Goal: Task Accomplishment & Management: Manage account settings

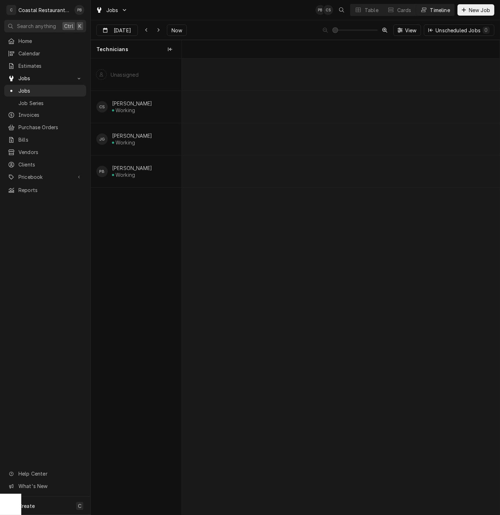
scroll to position [0, 6854]
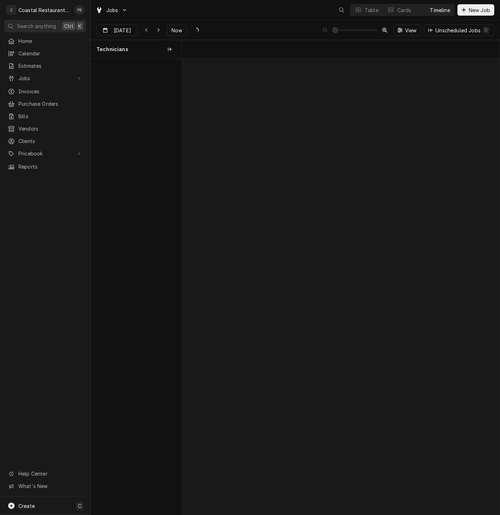
scroll to position [0, 4201]
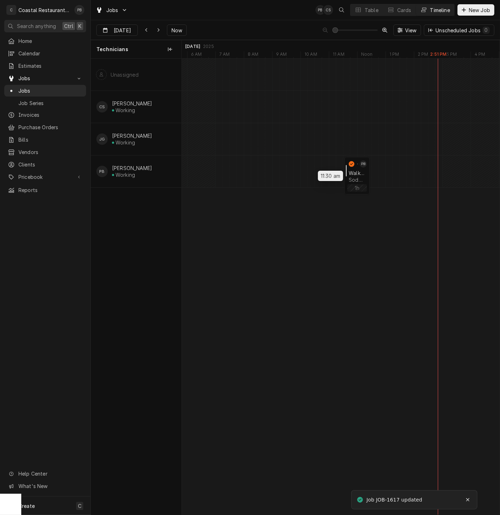
drag, startPoint x: 354, startPoint y: 172, endPoint x: 348, endPoint y: 174, distance: 6.2
click at [357, 172] on div "Walk In Freezer" at bounding box center [357, 173] width 17 height 6
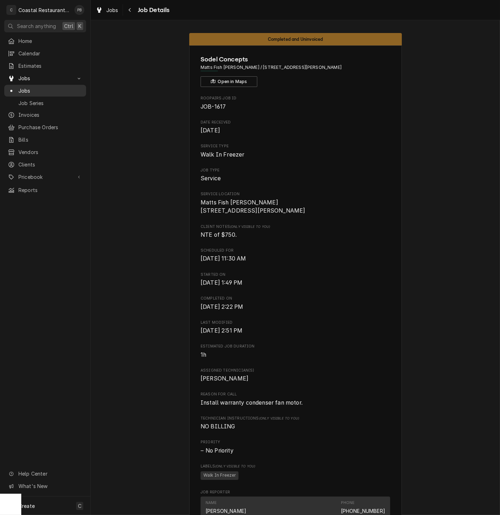
click at [58, 87] on span "Jobs" at bounding box center [50, 90] width 64 height 7
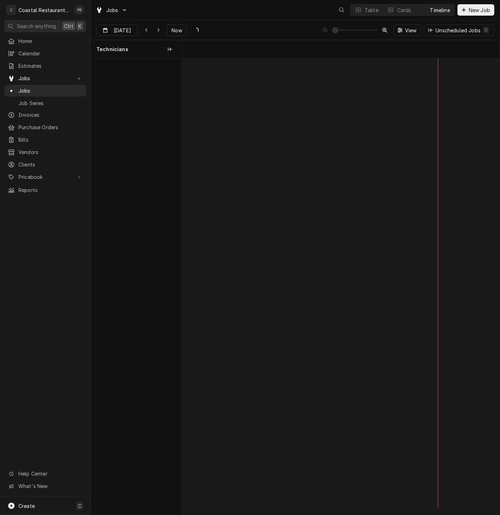
scroll to position [0, 6308]
click at [157, 28] on icon "Dynamic Content Wrapper" at bounding box center [158, 30] width 3 height 5
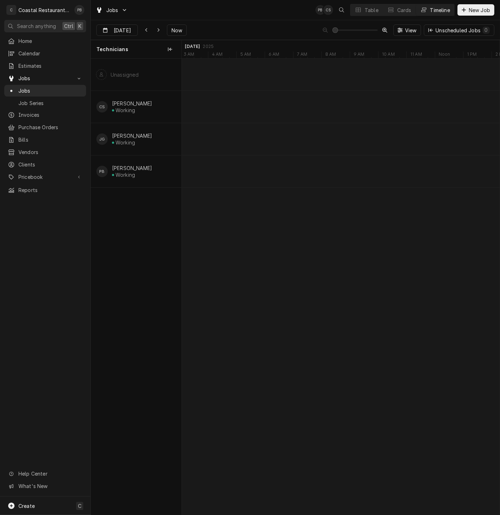
scroll to position [0, 0]
type input "Sep 5"
click at [353, 11] on button "Table" at bounding box center [367, 9] width 32 height 11
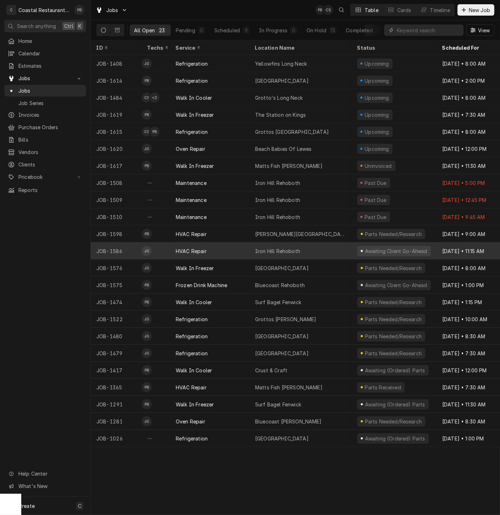
click at [309, 247] on div "Iron Hill Rehoboth" at bounding box center [301, 250] width 102 height 17
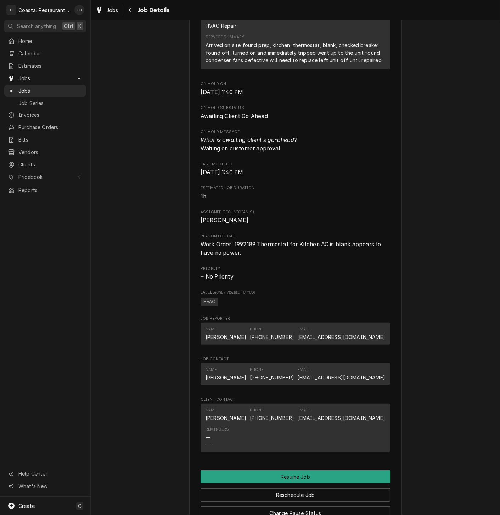
scroll to position [473, 0]
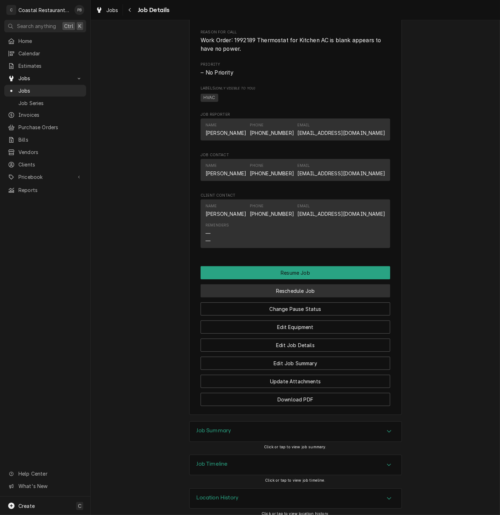
click at [304, 297] on button "Reschedule Job" at bounding box center [296, 290] width 190 height 13
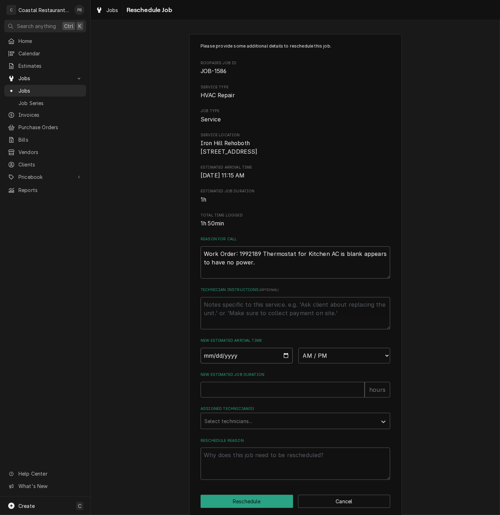
click at [282, 363] on input "Date" at bounding box center [247, 356] width 92 height 16
type input "2025-09-05"
type textarea "x"
click at [349, 363] on select "AM / PM 6:00 AM 6:15 AM 6:30 AM 6:45 AM 7:00 AM 7:15 AM 7:30 AM 7:45 AM 8:00 AM…" at bounding box center [345, 356] width 92 height 16
select select "07:30:00"
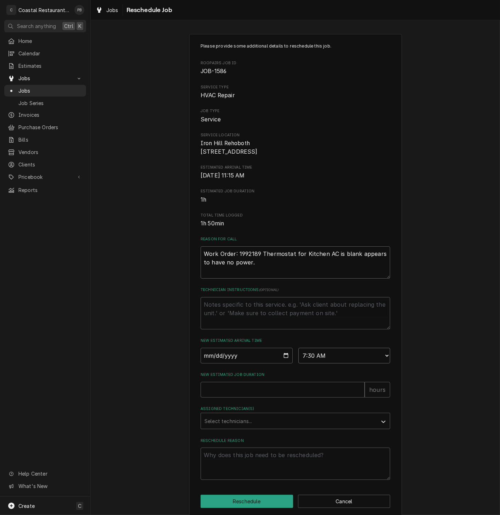
click at [299, 355] on select "AM / PM 6:00 AM 6:15 AM 6:30 AM 6:45 AM 7:00 AM 7:15 AM 7:30 AM 7:45 AM 8:00 AM…" at bounding box center [345, 356] width 92 height 16
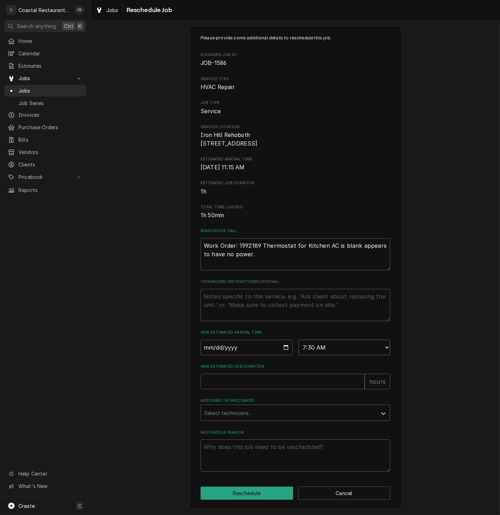
scroll to position [17, 0]
click at [241, 383] on input "New Estimated Job Duration" at bounding box center [283, 381] width 164 height 16
type textarea "x"
type input "2"
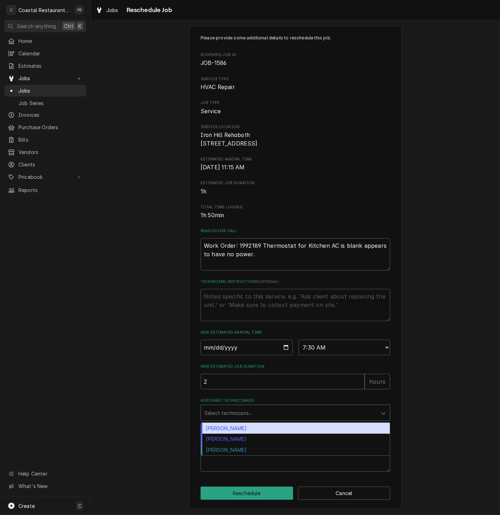
click at [253, 412] on div "Assigned Technician(s)" at bounding box center [289, 412] width 169 height 13
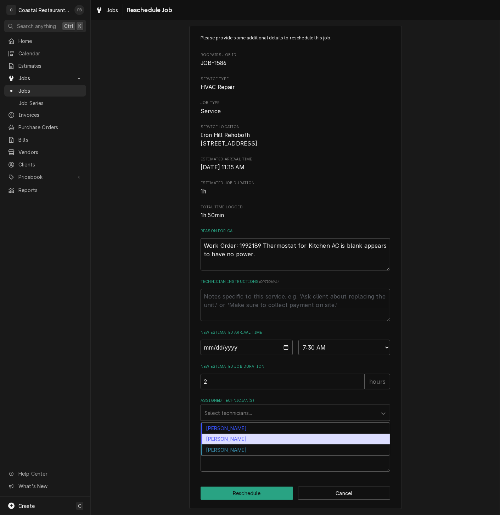
click at [248, 438] on div "James Gatton" at bounding box center [295, 438] width 189 height 11
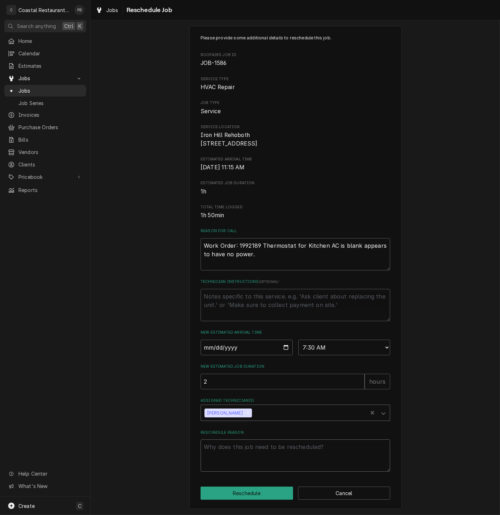
click at [250, 447] on textarea "Reschedule Reason" at bounding box center [296, 455] width 190 height 32
type textarea "x"
type textarea "p"
type textarea "x"
type textarea "pa"
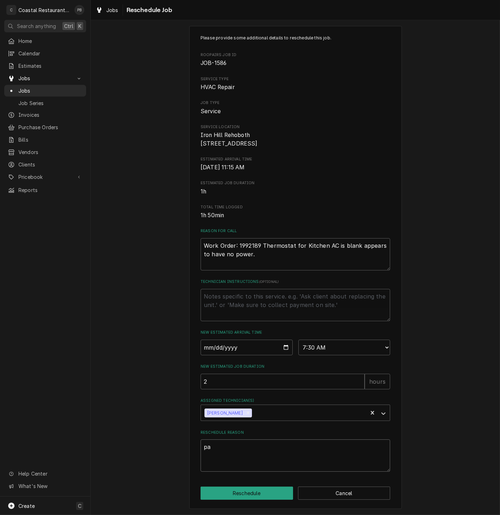
type textarea "x"
type textarea "par"
type textarea "x"
type textarea "part"
type textarea "x"
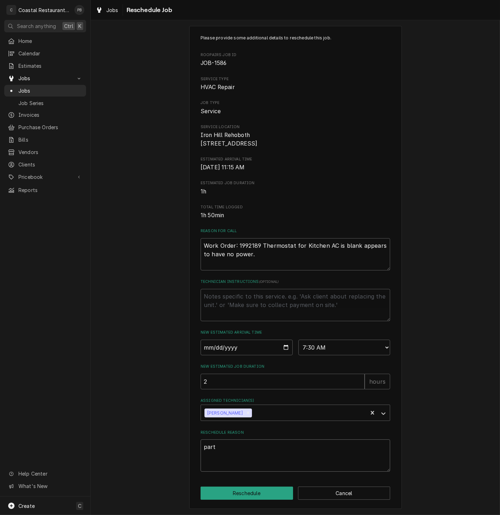
type textarea "parts"
type textarea "x"
type textarea "parts"
type textarea "x"
type textarea "parts a"
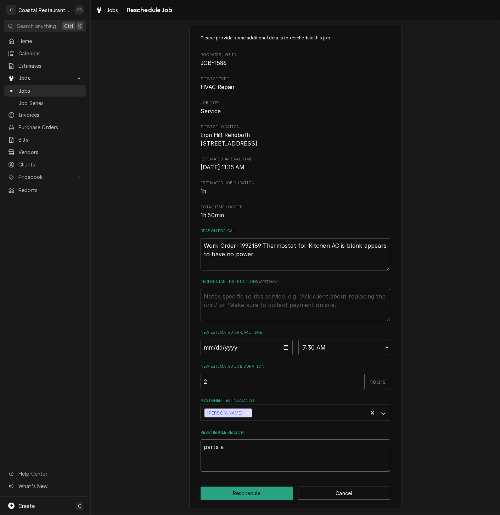
type textarea "x"
type textarea "parts ar"
type textarea "x"
type textarea "parts arr"
type textarea "x"
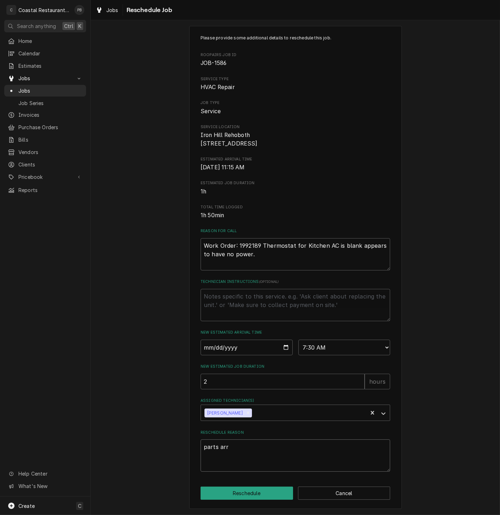
type textarea "parts arri"
type textarea "x"
type textarea "parts arriv"
type textarea "x"
type textarea "parts arrive"
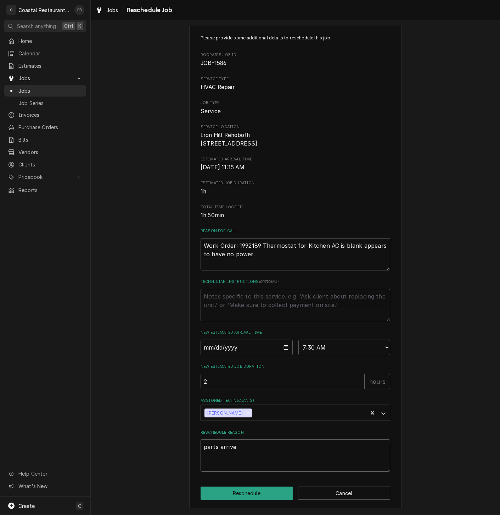
type textarea "x"
type textarea "parts arrived"
click at [256, 492] on button "Reschedule" at bounding box center [247, 492] width 93 height 13
type textarea "x"
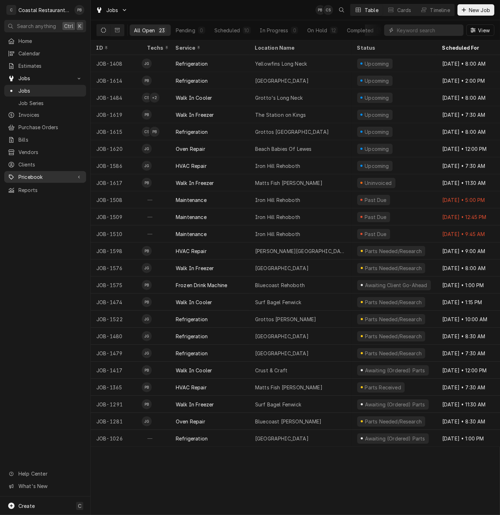
click at [35, 173] on span "Pricebook" at bounding box center [45, 176] width 54 height 7
click at [41, 198] on span "Parts & Materials" at bounding box center [50, 201] width 64 height 7
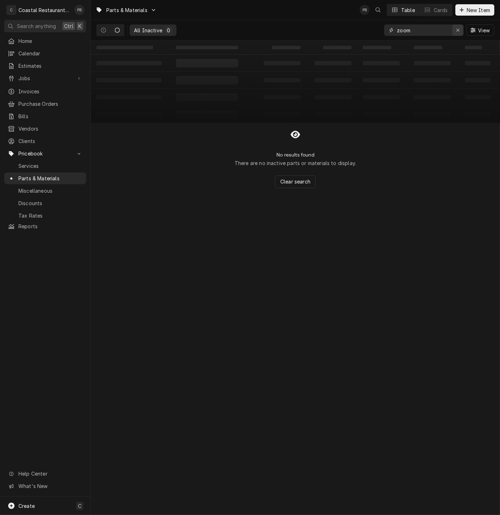
click at [456, 30] on icon "Erase input" at bounding box center [458, 30] width 4 height 5
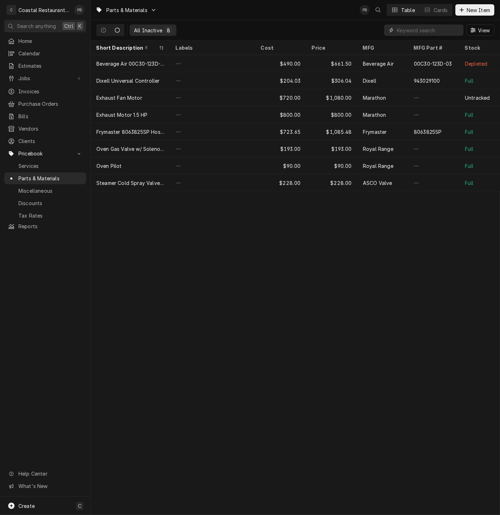
click at [426, 30] on input "Dynamic Content Wrapper" at bounding box center [428, 29] width 63 height 11
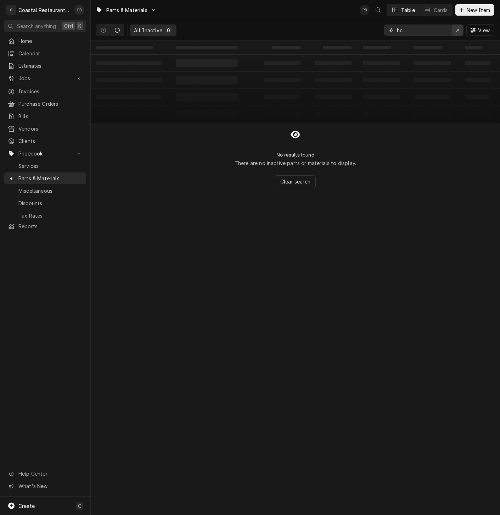
type input "hc"
click at [459, 31] on icon "Erase input" at bounding box center [458, 30] width 4 height 5
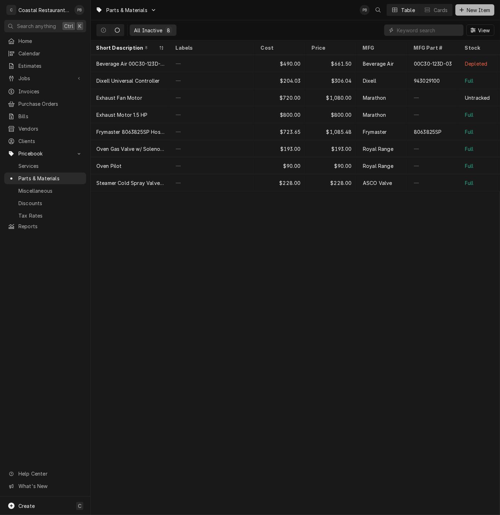
click at [479, 11] on span "New Item" at bounding box center [479, 9] width 26 height 7
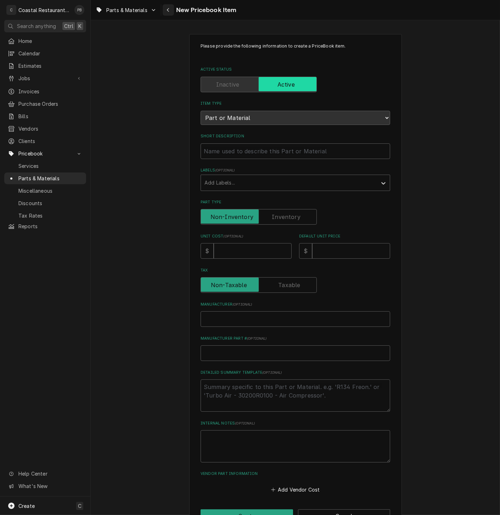
click at [168, 7] on icon "Navigate back" at bounding box center [168, 9] width 3 height 5
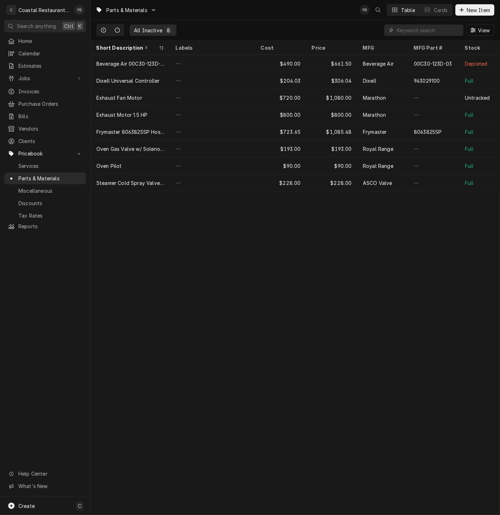
click at [104, 29] on icon "Dynamic Content Wrapper" at bounding box center [103, 30] width 5 height 5
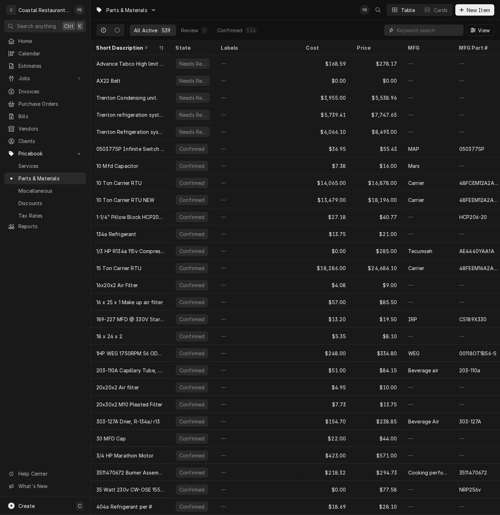
click at [419, 30] on input "Dynamic Content Wrapper" at bounding box center [428, 29] width 63 height 11
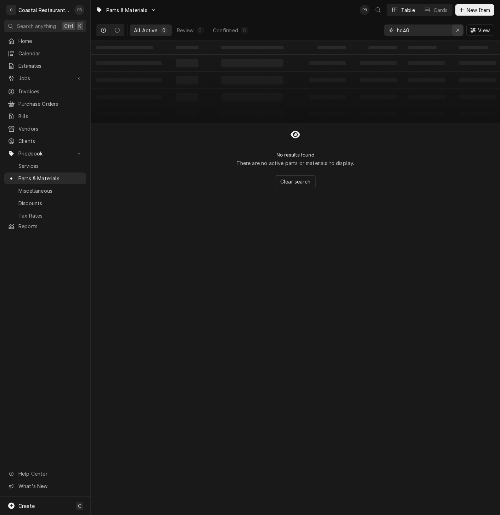
type input "hc40"
click at [457, 31] on icon "Erase input" at bounding box center [458, 30] width 4 height 5
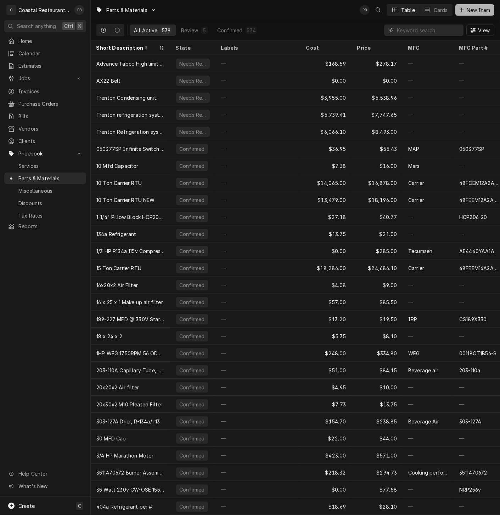
click at [476, 7] on span "New Item" at bounding box center [479, 9] width 26 height 7
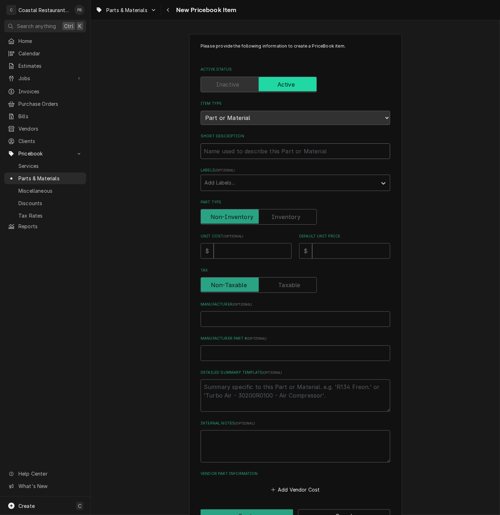
click at [254, 156] on input "Short Description" at bounding box center [296, 151] width 190 height 16
type textarea "x"
type input "H"
type textarea "x"
type input "HC"
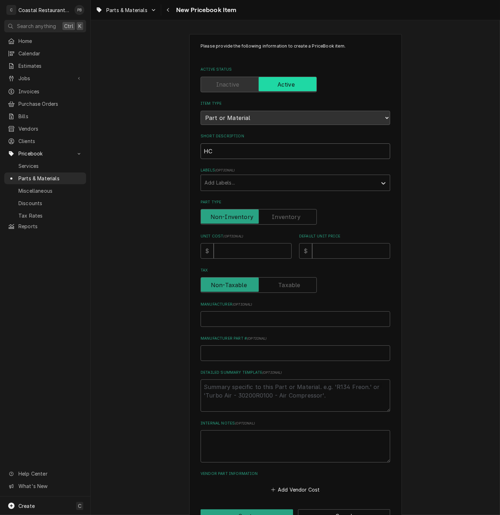
type textarea "x"
type input "HC4"
type textarea "x"
type input "HC40"
type textarea "x"
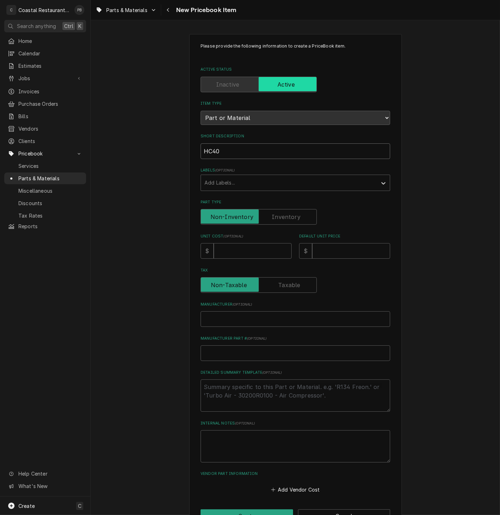
type input "HC40G"
type textarea "x"
type input "HC40GQ"
type textarea "x"
type input "HC40GQ4"
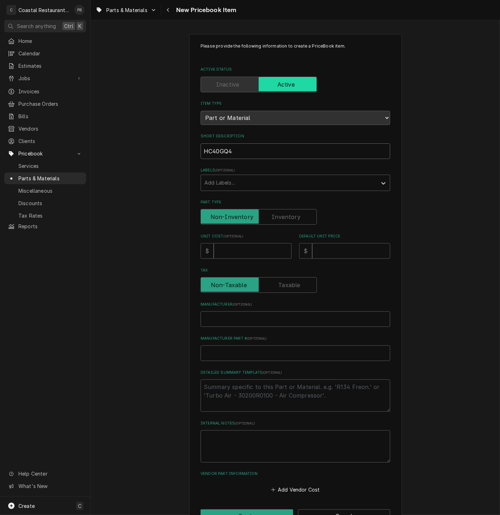
type textarea "x"
type input "HC40GQ46"
type textarea "x"
type input "HC40GQ463"
type textarea "x"
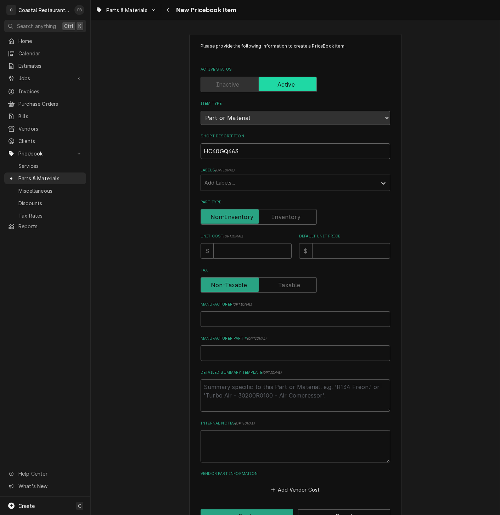
type input "HC40GQ463"
type textarea "x"
type input "HC40GQ463 C"
type textarea "x"
type input "HC40GQ463 Co"
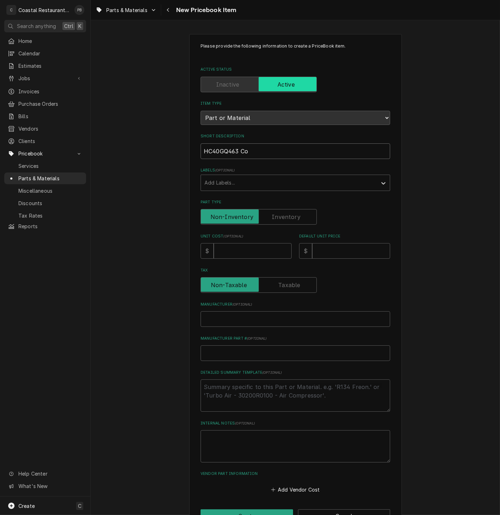
type textarea "x"
type input "HC40GQ463 Con"
type textarea "x"
type input "HC40GQ463 Cond"
type textarea "x"
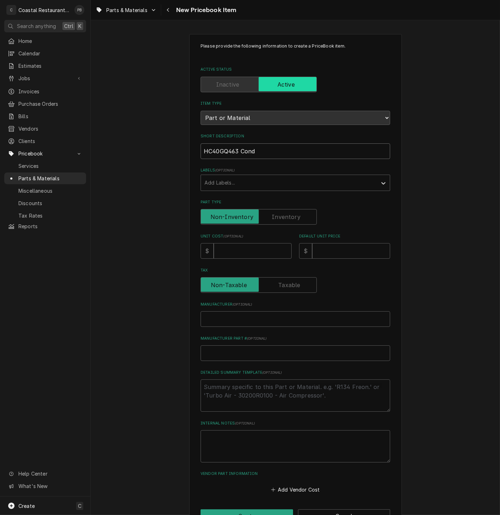
type input "HC40GQ463 Conde"
type textarea "x"
type input "HC40GQ463 Condes"
type textarea "x"
type input "HC40GQ463 Condesn"
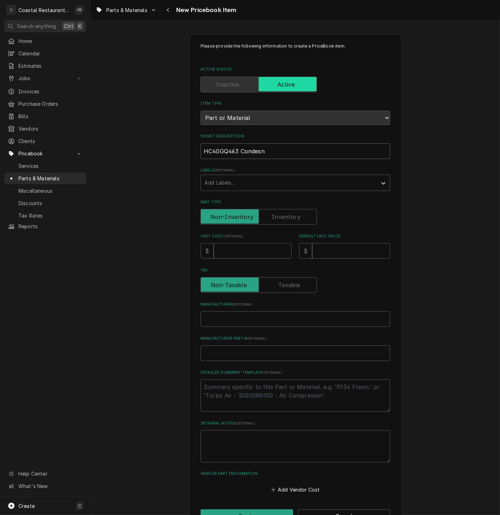
type textarea "x"
type input "HC40GQ463 Condesns"
type textarea "x"
type input "HC40GQ463 Condesnse"
type textarea "x"
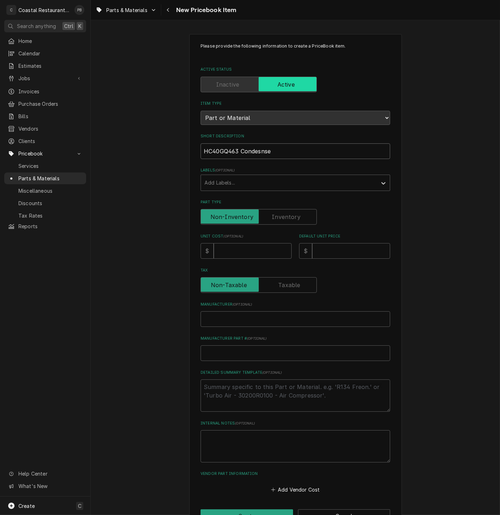
type input "HC40GQ463 Condesns"
type textarea "x"
type input "HC40GQ463 Condesn"
type textarea "x"
type input "HC40GQ463 Condes"
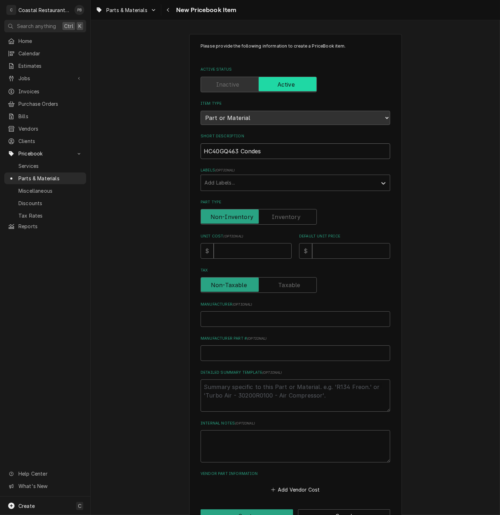
type textarea "x"
type input "HC40GQ463 Conde"
type textarea "x"
type input "HC40GQ463 Condens"
type textarea "x"
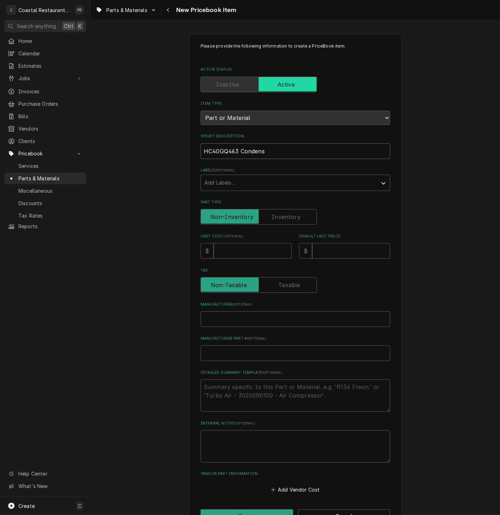
type input "HC40GQ463 Condense"
type textarea "x"
type input "HC40GQ463 Condenser"
type textarea "x"
type input "HC40GQ463 Condenser"
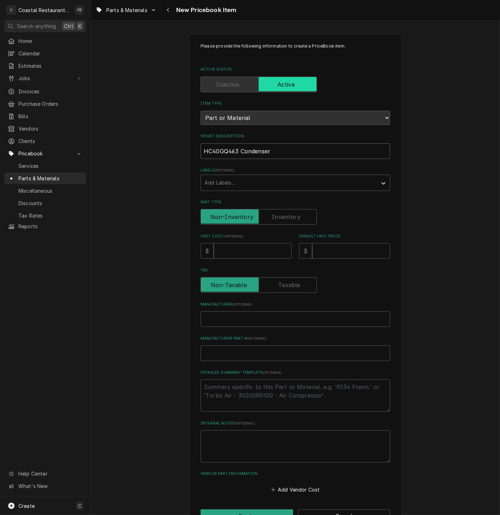
type textarea "x"
type input "HC40GQ463 Condenser F"
type textarea "x"
type input "HC40GQ463 Condenser Fan"
type textarea "x"
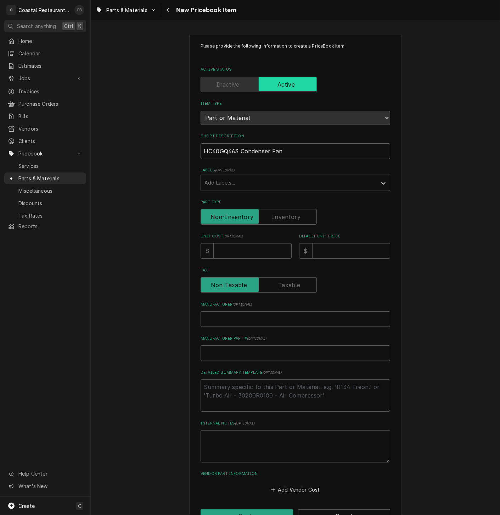
type input "HC40GQ463 Condenser Fan"
type textarea "x"
type input "HC40GQ463 Condenser Fan M"
type textarea "x"
type input "HC40GQ463 Condenser Fan Mo"
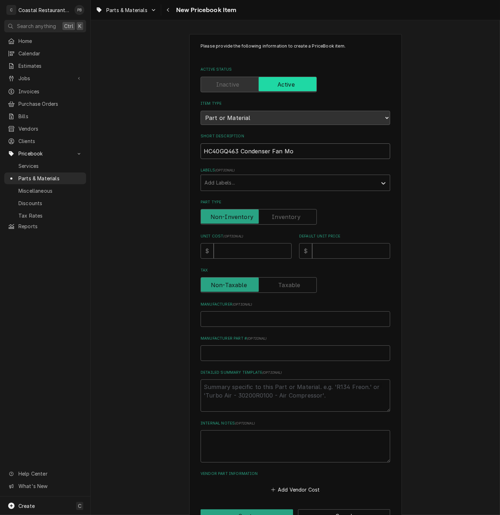
type textarea "x"
type input "HC40GQ463 Condenser Fan Mot"
type textarea "x"
type input "HC40GQ463 Condenser Fan Motor"
type textarea "x"
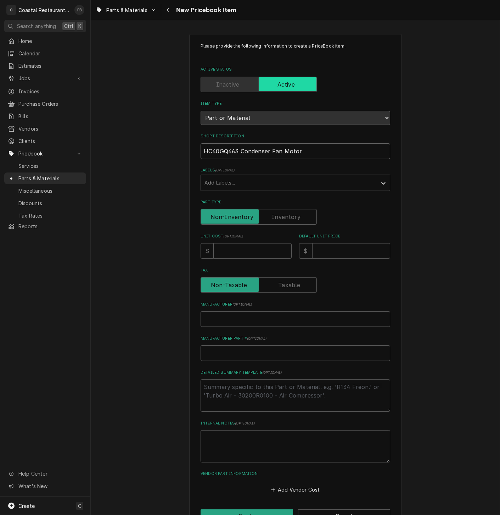
type input "HC40GQ463 Condenser Fan Motor"
click at [250, 248] on input "Unit Cost ( optional )" at bounding box center [253, 251] width 78 height 16
click at [247, 253] on input "Unit Cost ( optional )" at bounding box center [253, 251] width 78 height 16
type textarea "x"
type input "4"
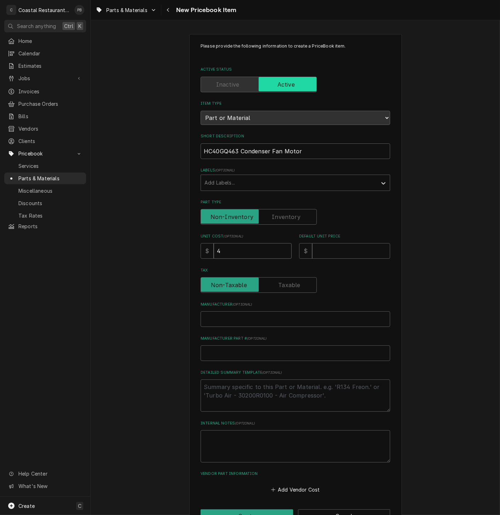
type textarea "x"
type input "5"
type textarea "x"
type input "54"
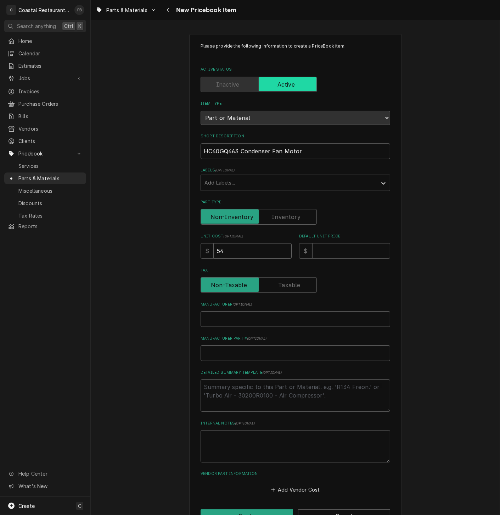
type textarea "x"
type input "540"
type textarea "x"
type input "540.4"
type textarea "x"
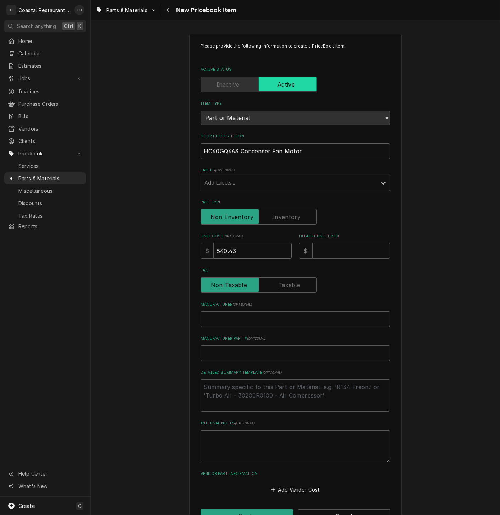
type input "540.43"
click at [339, 247] on input "Default Unit Price" at bounding box center [351, 251] width 78 height 16
click at [340, 248] on input "Default Unit Price" at bounding box center [351, 251] width 78 height 16
click at [327, 253] on input "Default Unit Price" at bounding box center [351, 251] width 78 height 16
click at [312, 252] on input "Default Unit Price" at bounding box center [351, 251] width 78 height 16
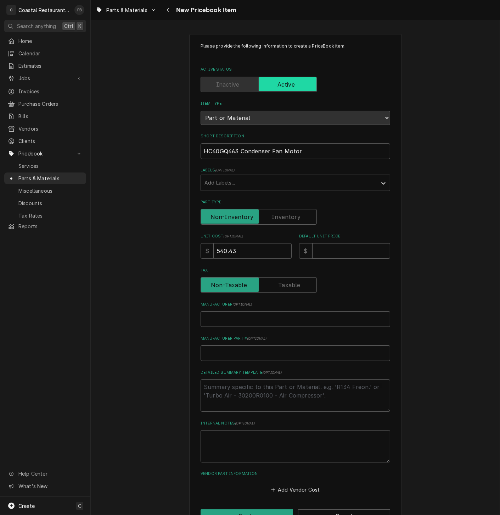
type textarea "x"
type input "8"
type textarea "x"
type input "87"
type textarea "x"
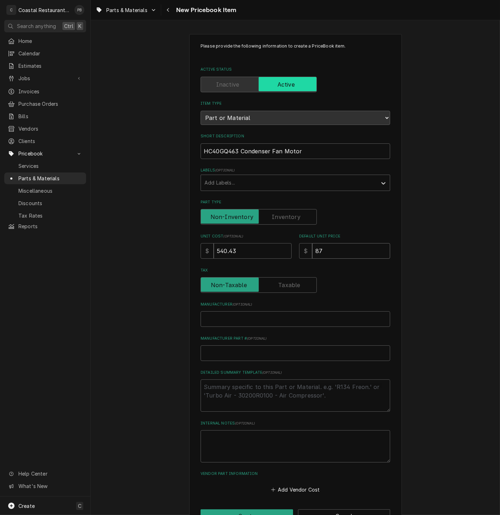
type input "875"
type textarea "x"
type input "875.2"
type textarea "x"
type input "875.21"
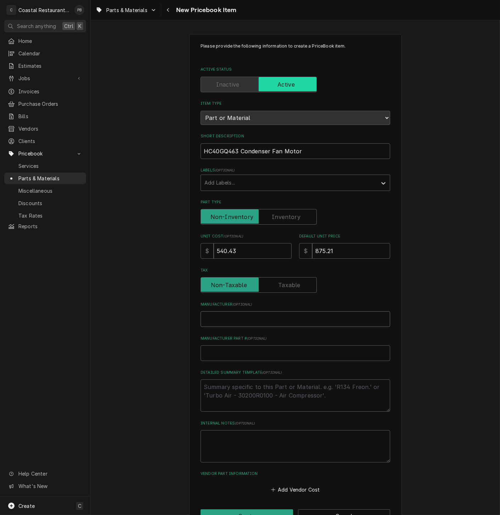
click at [273, 320] on input "Manufacturer ( optional )" at bounding box center [296, 319] width 190 height 16
type textarea "x"
type input "C"
type textarea "x"
type input "Ca"
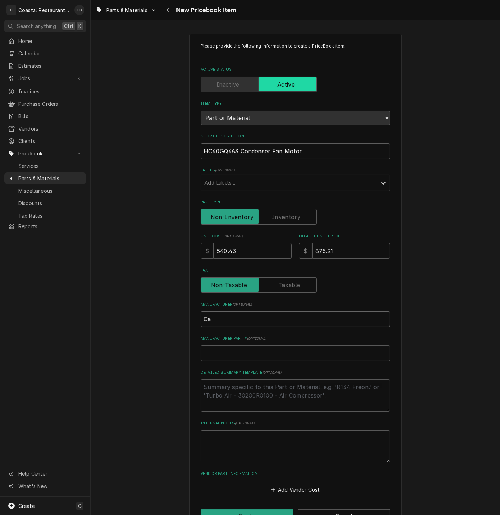
type textarea "x"
type input "Car"
type textarea "x"
type input "Carr"
type textarea "x"
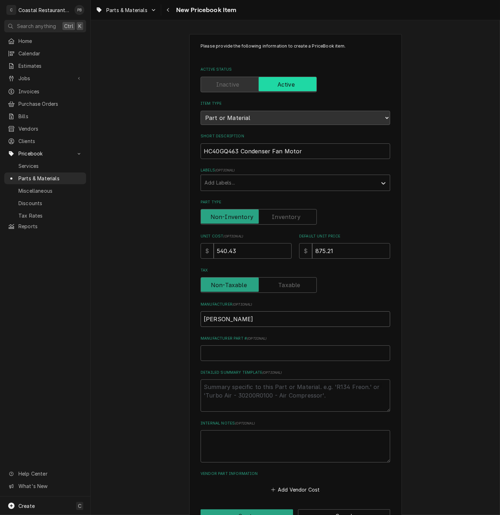
type input "Carri"
type textarea "x"
type input "Carrie"
type textarea "x"
type input "Carrier"
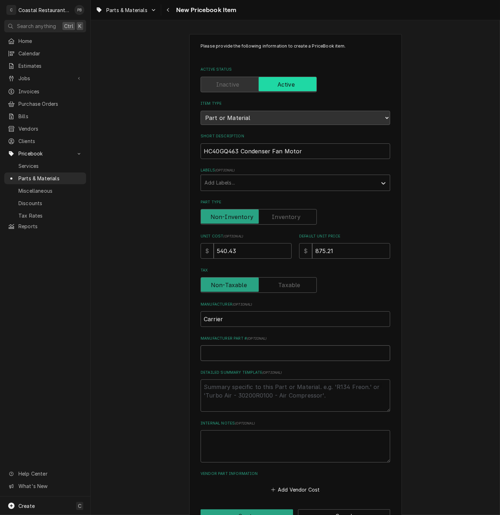
type textarea "x"
type input "H"
type textarea "x"
type input "HC"
type textarea "x"
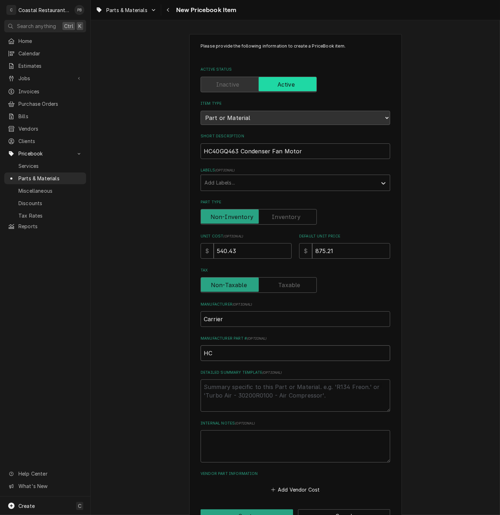
type input "HC4"
type textarea "x"
type input "HC40"
type textarea "x"
type input "HC40G"
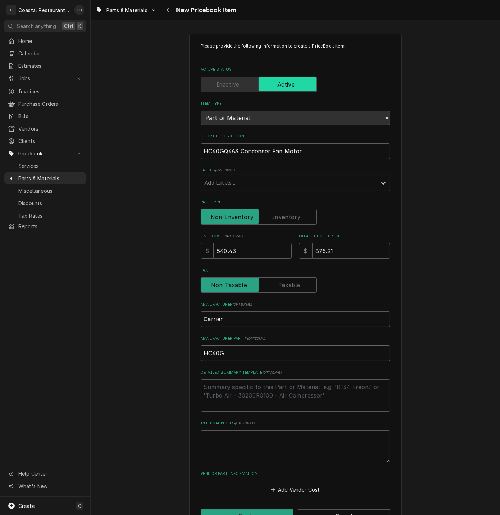
type textarea "x"
type input "HC40GQ"
type textarea "x"
type input "HC40GQ4"
type textarea "x"
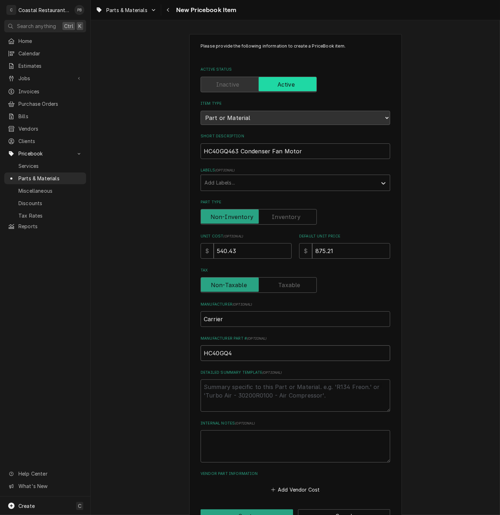
type input "HC40GQ46"
type textarea "x"
type input "HC40GQ463"
click at [273, 399] on textarea "Detailed Summary Template ( optional )" at bounding box center [296, 395] width 190 height 32
type textarea "x"
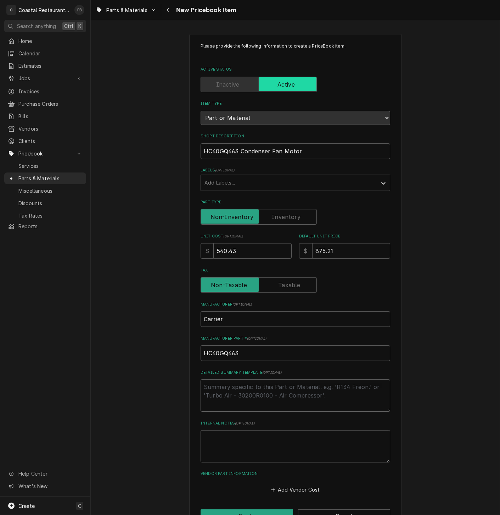
type textarea "4"
type textarea "x"
type textarea "46"
type textarea "x"
type textarea "460"
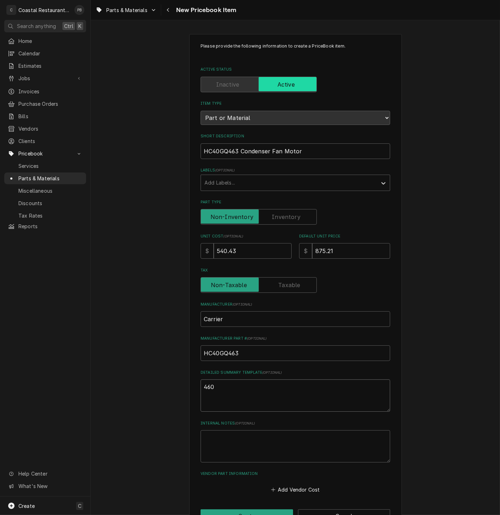
type textarea "x"
type textarea "460v"
type textarea "x"
type textarea "460v"
type textarea "x"
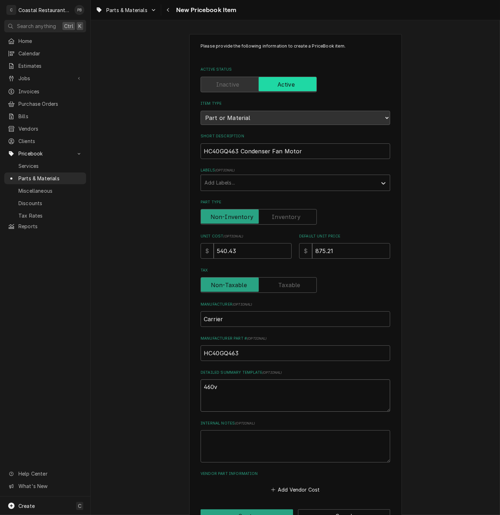
type textarea "460v C"
type textarea "x"
type textarea "460v Co"
type textarea "x"
type textarea "460v Con"
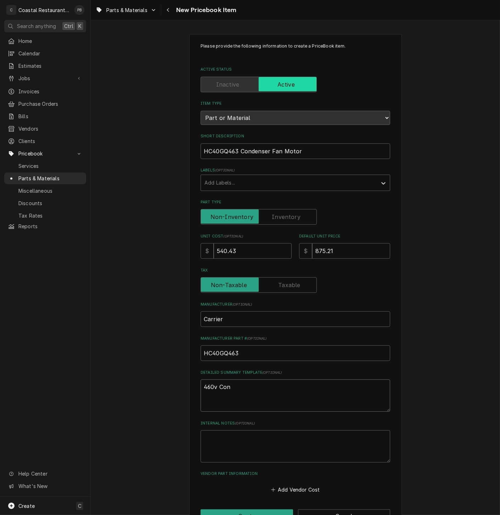
type textarea "x"
type textarea "460v Cond"
type textarea "x"
type textarea "460v Conde"
type textarea "x"
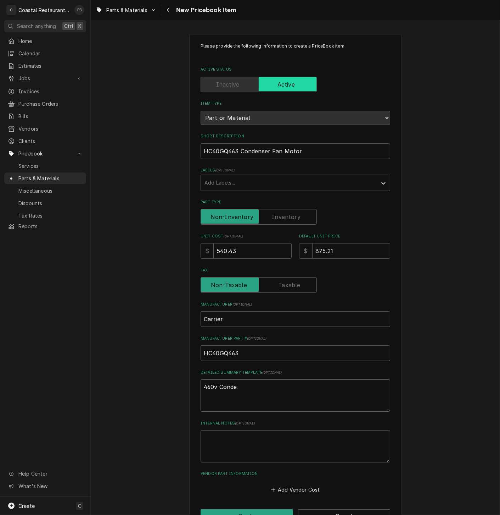
type textarea "460v Conden"
type textarea "x"
type textarea "460v Condens"
type textarea "x"
type textarea "460v Condense"
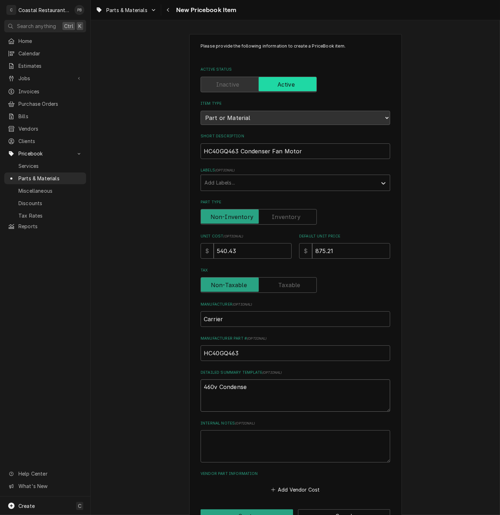
type textarea "x"
type textarea "460v Condenser"
type textarea "x"
type textarea "460v Condenser"
type textarea "x"
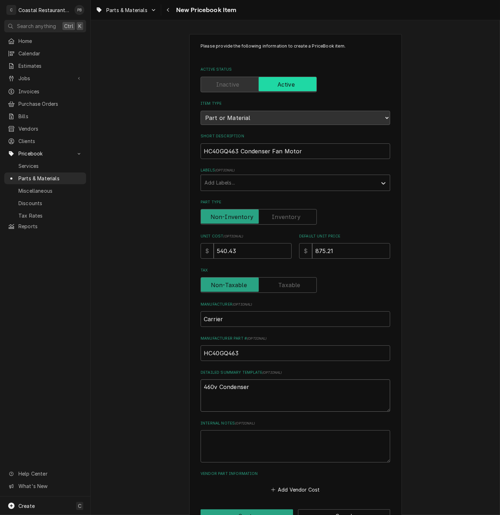
type textarea "460v Condenser F"
type textarea "x"
type textarea "460v Condenser Fan"
type textarea "x"
type textarea "460v Condenser Fan"
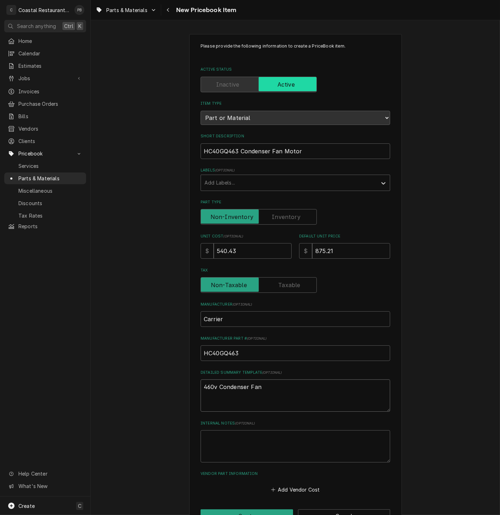
type textarea "x"
type textarea "460v Condenser Fan m"
type textarea "x"
type textarea "460v Condenser Fan mo"
type textarea "x"
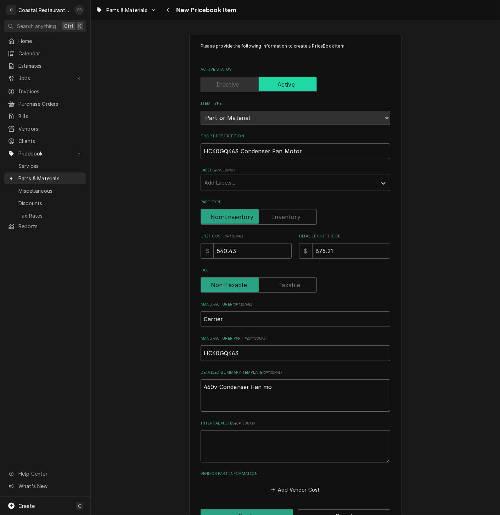
type textarea "460v Condenser Fan mot"
type textarea "x"
type textarea "460v Condenser Fan moto"
type textarea "x"
type textarea "460v Condenser Fan motor"
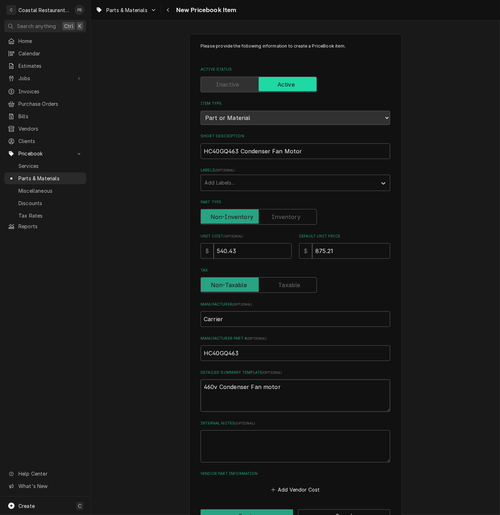
type textarea "x"
type textarea "460v Condenser Fan moto"
type textarea "x"
type textarea "460v Condenser Fan mot"
type textarea "x"
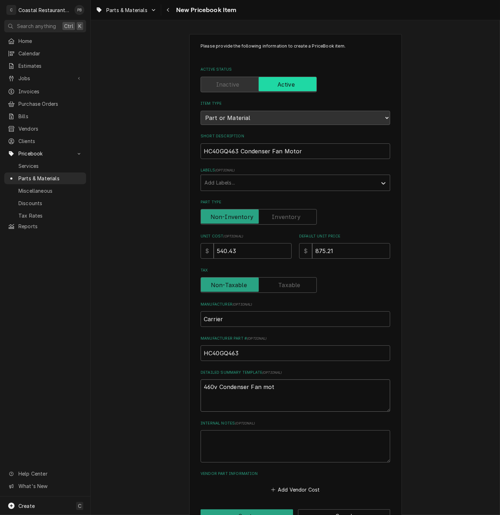
type textarea "460v Condenser Fan mo"
type textarea "x"
type textarea "460v Condenser Fan m"
type textarea "x"
type textarea "460v Condenser Fan"
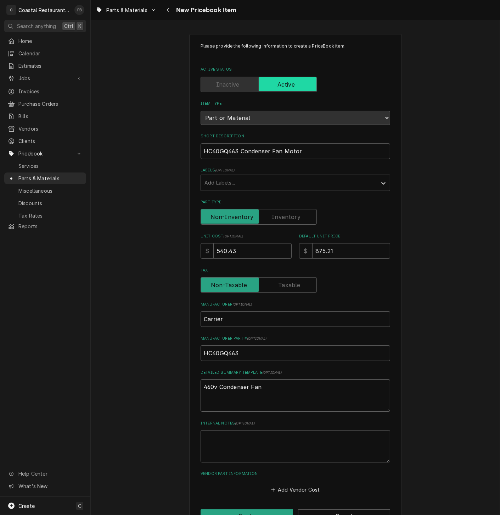
type textarea "x"
type textarea "460v Condenser Fan M"
type textarea "x"
type textarea "460v Condenser Fan Mt"
type textarea "x"
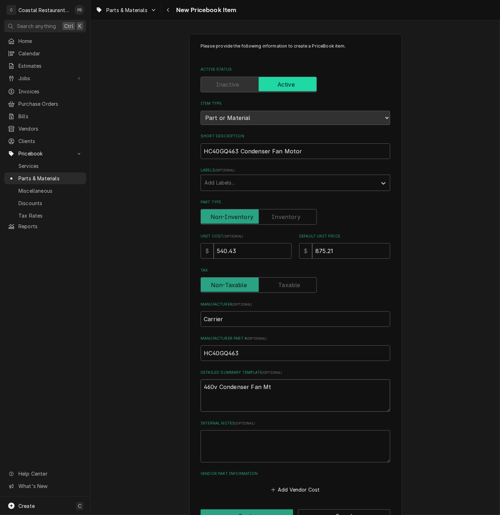
type textarea "460v Condenser Fan M"
type textarea "x"
type textarea "460v Condenser Fan Mo"
type textarea "x"
type textarea "460v Condenser Fan Mot"
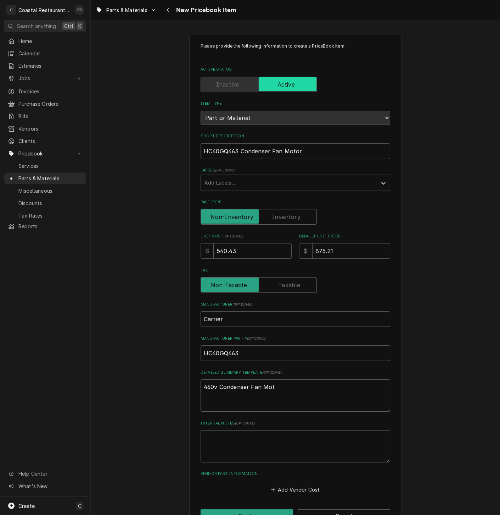
type textarea "x"
type textarea "460v Condenser Fan Moto"
type textarea "x"
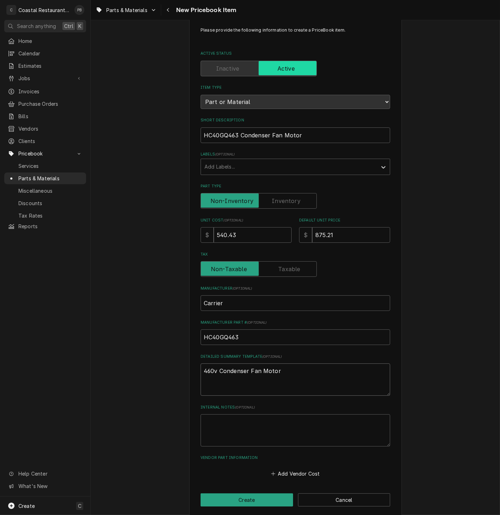
scroll to position [23, 0]
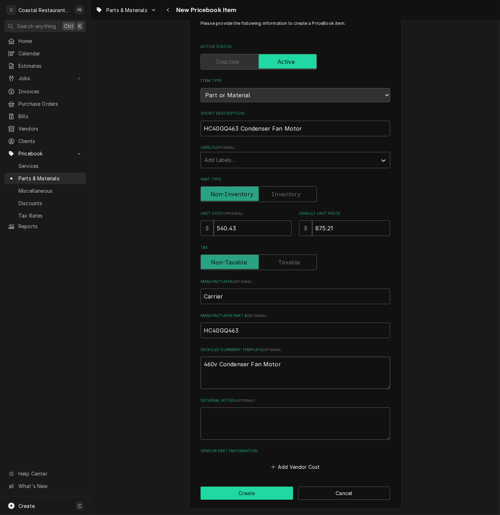
type textarea "460v Condenser Fan Motor"
click at [249, 496] on button "Create" at bounding box center [247, 492] width 93 height 13
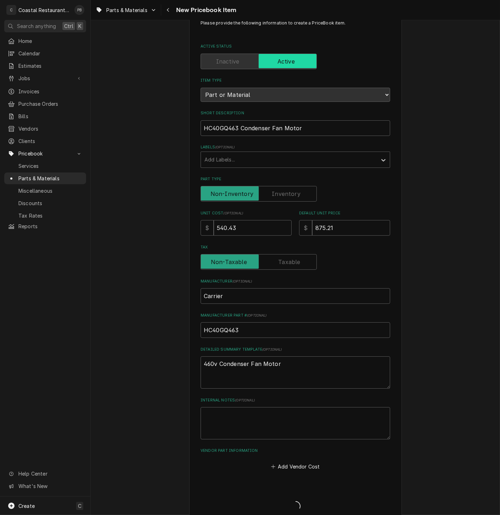
type textarea "x"
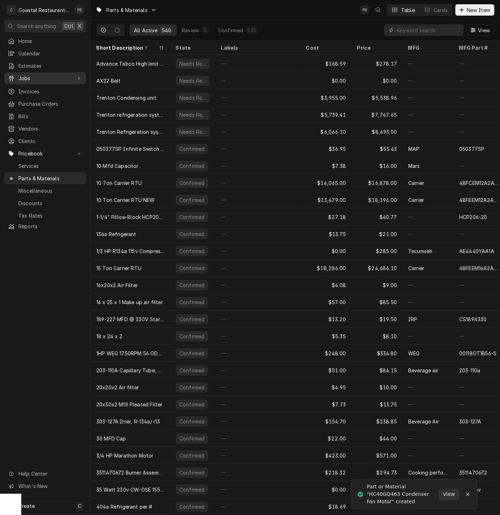
click at [43, 75] on span "Jobs" at bounding box center [45, 77] width 54 height 7
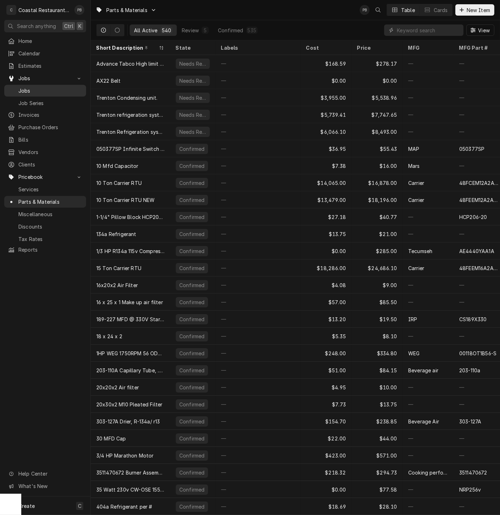
click at [36, 87] on span "Jobs" at bounding box center [50, 90] width 64 height 7
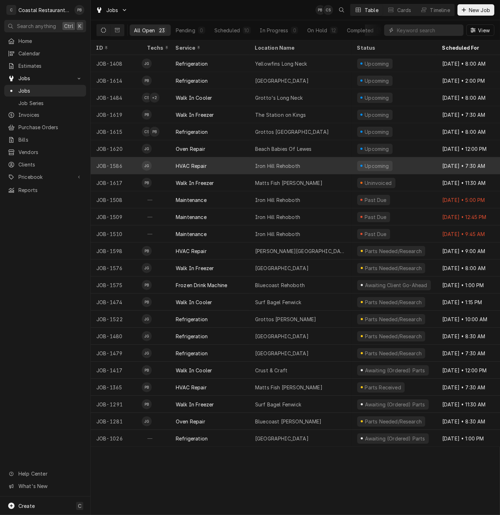
click at [311, 164] on div "Iron Hill Rehoboth" at bounding box center [301, 165] width 102 height 17
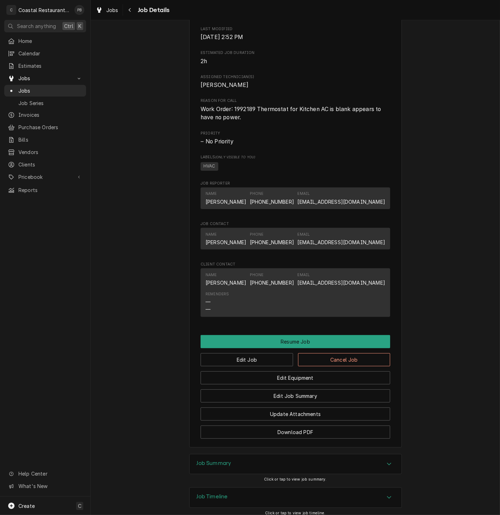
scroll to position [420, 0]
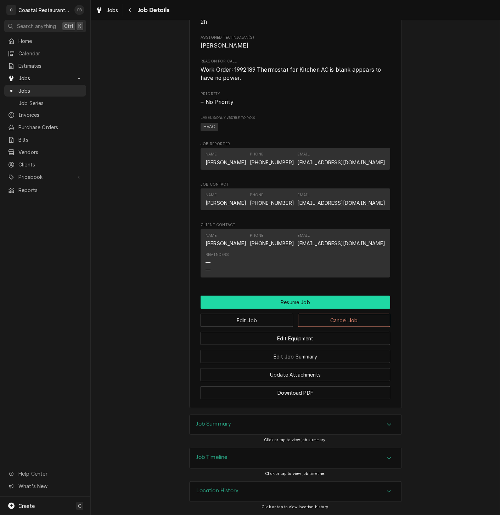
click at [301, 301] on button "Resume Job" at bounding box center [296, 301] width 190 height 13
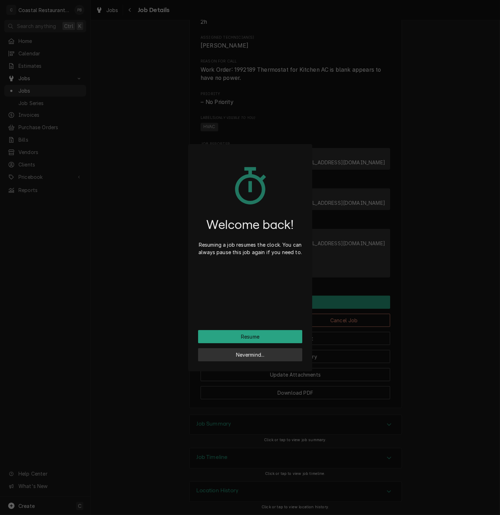
click at [261, 359] on button "Nevermind..." at bounding box center [250, 354] width 104 height 13
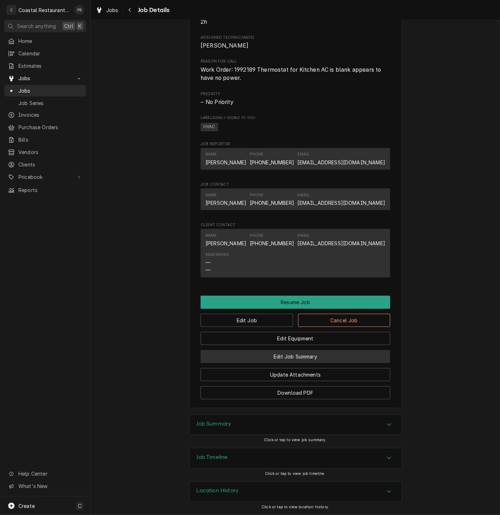
click at [276, 358] on button "Edit Job Summary" at bounding box center [296, 356] width 190 height 13
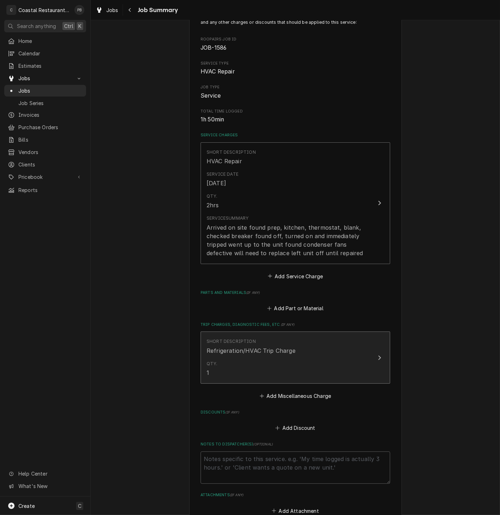
scroll to position [118, 0]
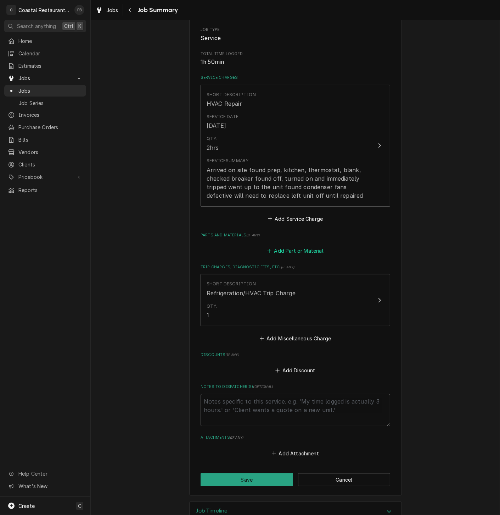
click at [287, 250] on button "Add Part or Material" at bounding box center [295, 251] width 59 height 10
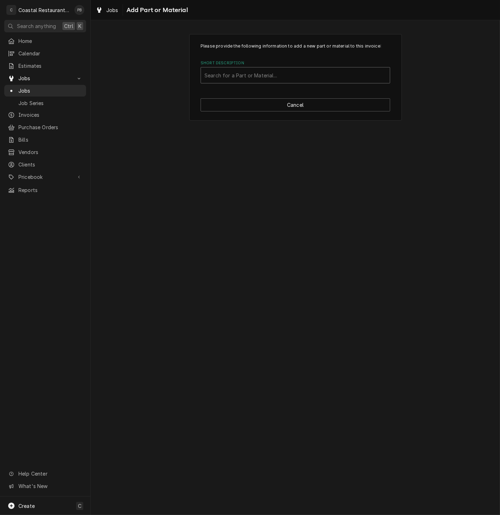
click at [278, 71] on div "Short Description" at bounding box center [296, 75] width 182 height 13
type input "hc40"
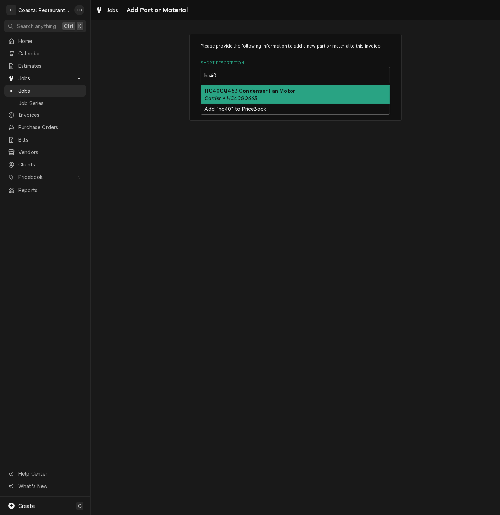
click at [265, 95] on div "HC40GQ463 Condenser Fan Motor Carrier • HC40GQ463" at bounding box center [295, 94] width 189 height 18
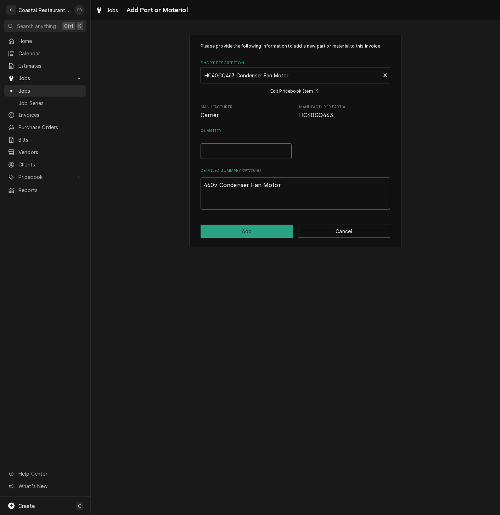
click at [217, 157] on input "Quantity" at bounding box center [246, 151] width 91 height 16
type textarea "x"
type input "2"
click at [255, 227] on button "Add" at bounding box center [247, 231] width 93 height 13
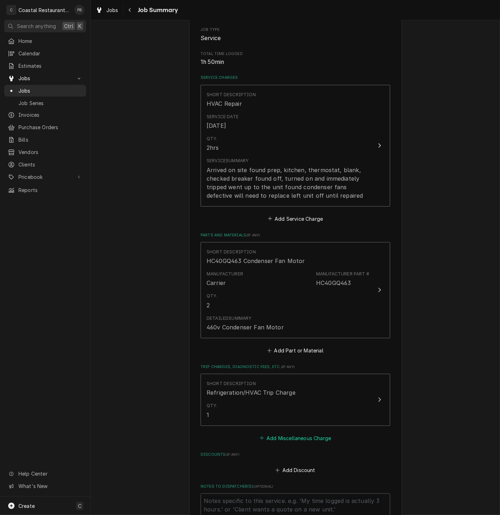
click at [301, 437] on button "Add Miscellaneous Charge" at bounding box center [296, 438] width 74 height 10
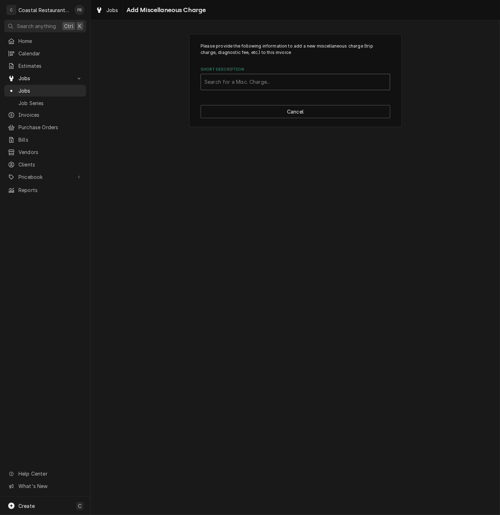
click at [241, 79] on div "Short Description" at bounding box center [296, 82] width 182 height 13
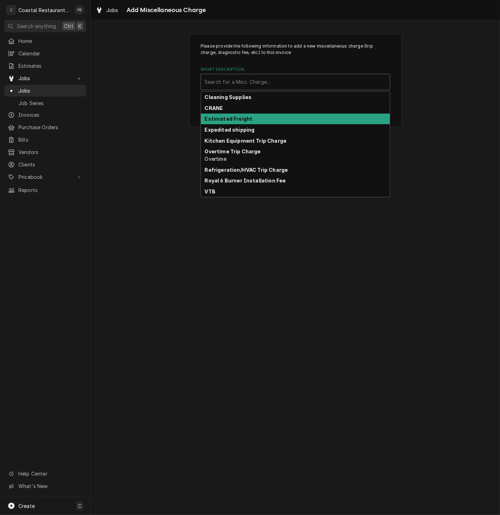
click at [243, 120] on strong "Estimated Freight" at bounding box center [229, 119] width 48 height 6
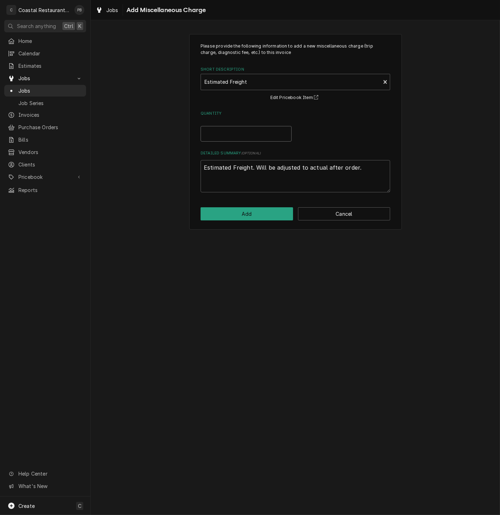
click at [234, 131] on input "Quantity" at bounding box center [246, 134] width 91 height 16
click at [325, 82] on div "Short Description" at bounding box center [291, 82] width 172 height 13
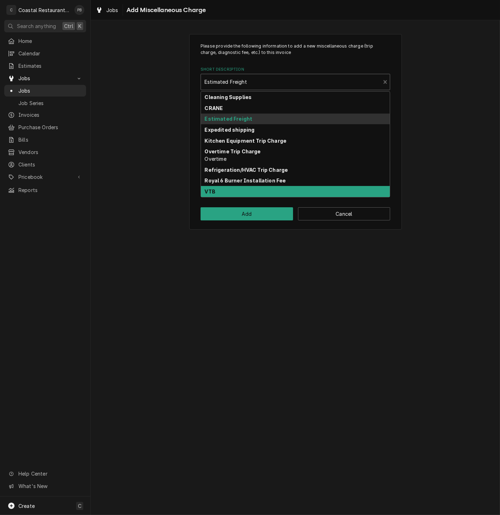
click at [356, 221] on div "Please provide the following information to add a new miscellaneous charge (tri…" at bounding box center [295, 131] width 213 height 195
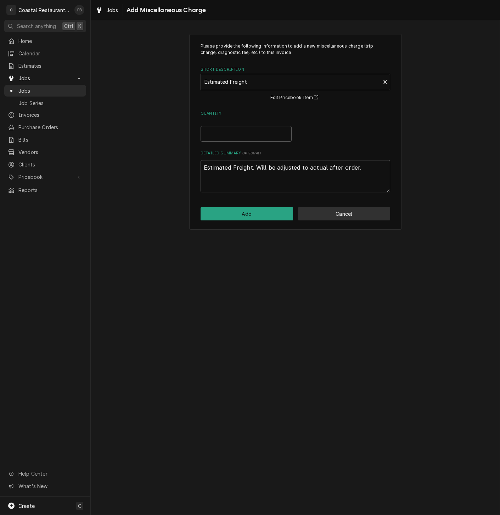
click at [356, 216] on button "Cancel" at bounding box center [344, 213] width 93 height 13
type textarea "x"
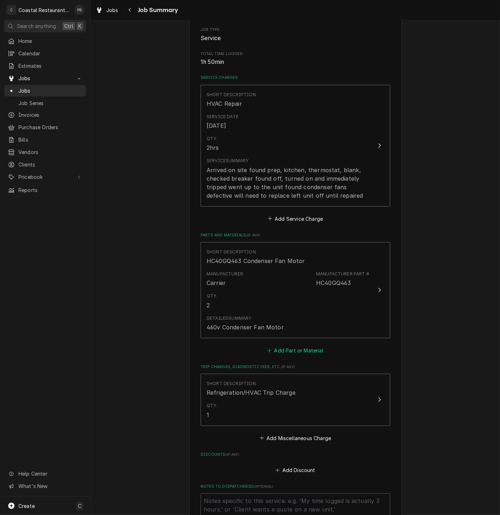
click at [294, 351] on button "Add Part or Material" at bounding box center [295, 350] width 59 height 10
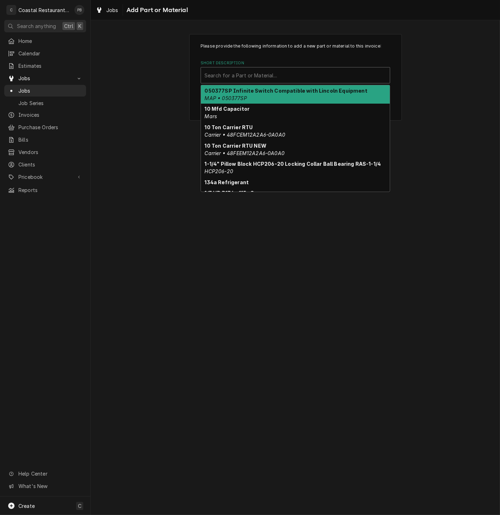
click at [299, 79] on div "Short Description" at bounding box center [296, 75] width 182 height 13
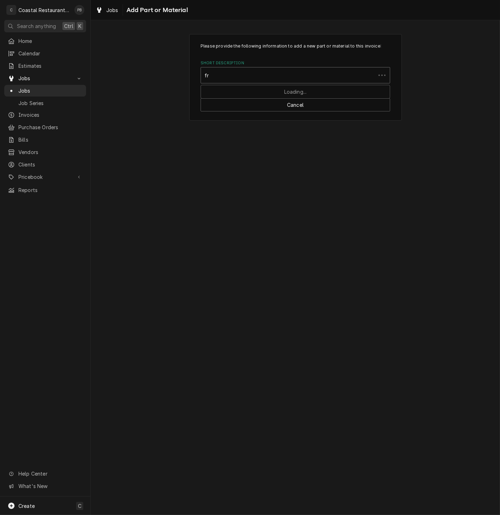
type input "f"
type input "s"
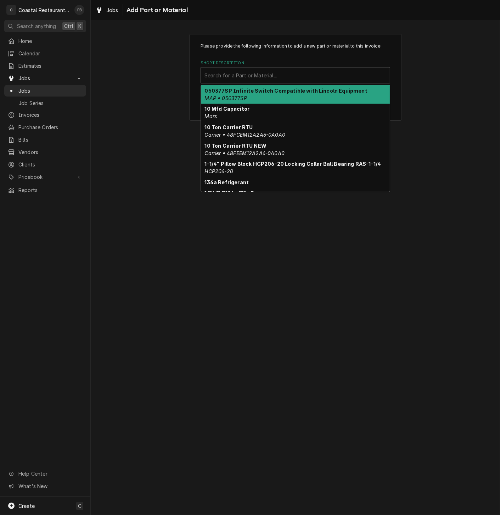
click at [467, 111] on div "Please provide the following information to add a new part or material to this …" at bounding box center [296, 77] width 410 height 99
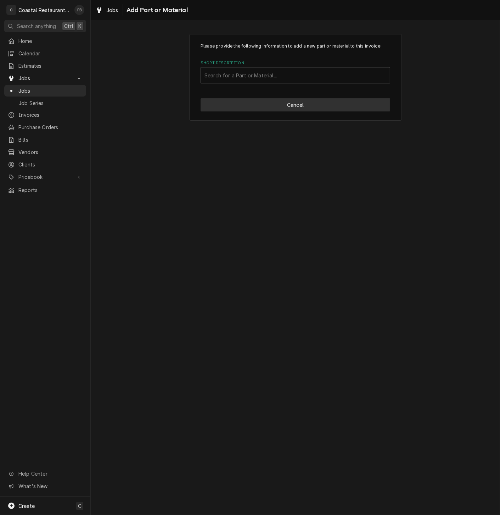
click at [279, 104] on button "Cancel" at bounding box center [296, 104] width 190 height 13
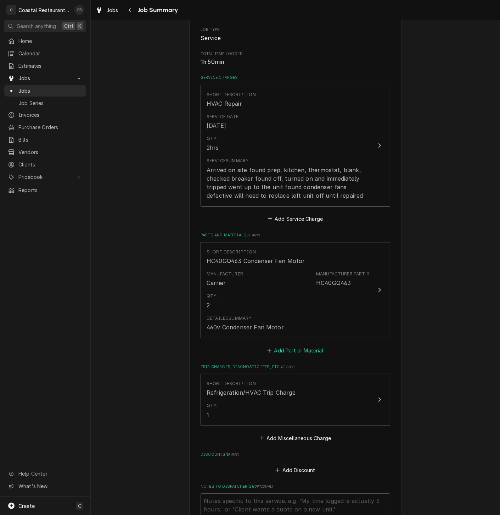
click at [283, 353] on button "Add Part or Material" at bounding box center [295, 350] width 59 height 10
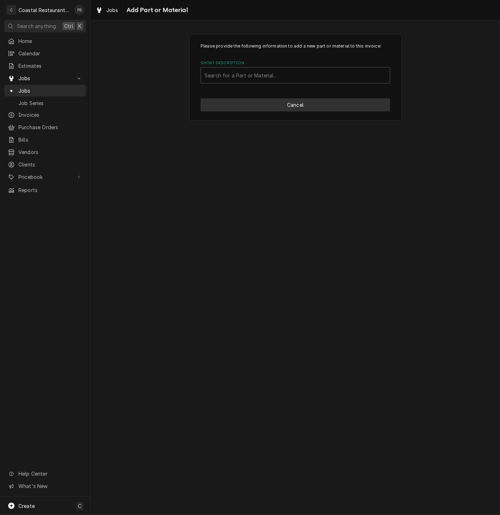
click at [357, 103] on button "Cancel" at bounding box center [296, 104] width 190 height 13
type textarea "x"
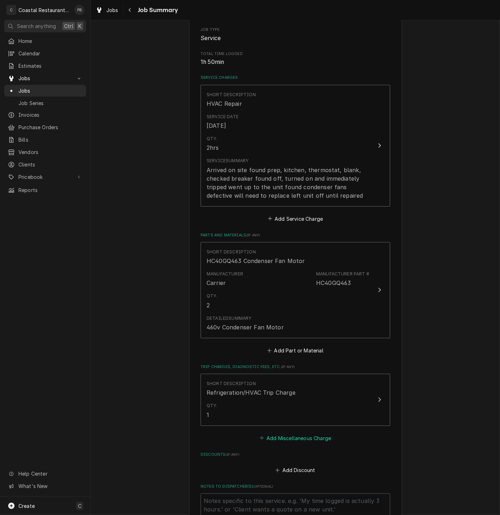
click at [304, 438] on button "Add Miscellaneous Charge" at bounding box center [296, 438] width 74 height 10
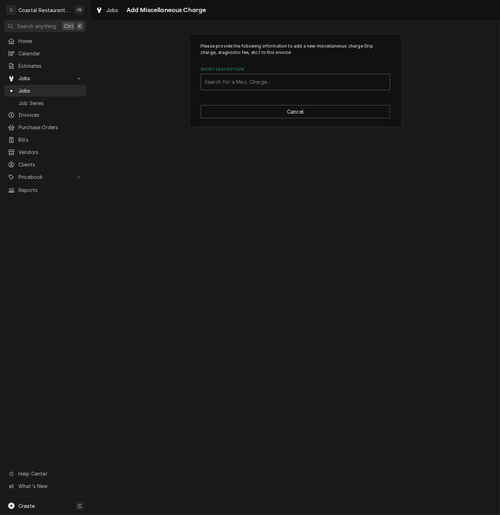
click at [268, 87] on div "Short Description" at bounding box center [296, 82] width 182 height 13
type input "s"
type input "Shipping"
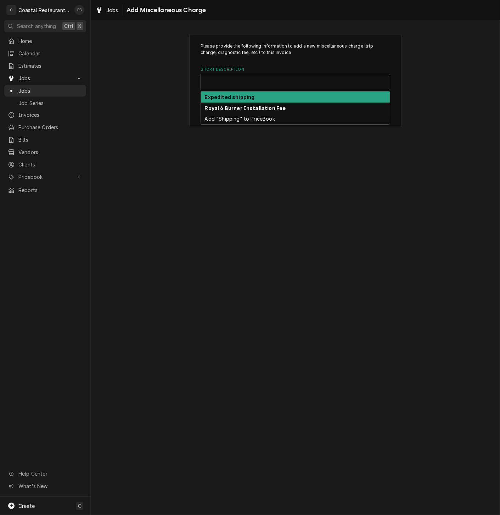
click at [244, 77] on div "Short Description" at bounding box center [296, 82] width 182 height 13
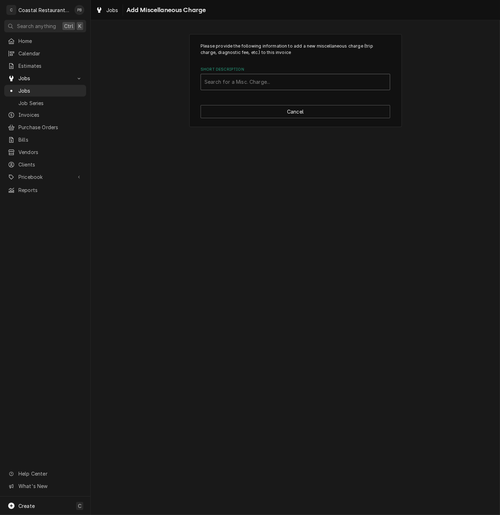
click at [287, 76] on div "Short Description" at bounding box center [296, 82] width 182 height 13
drag, startPoint x: 443, startPoint y: 79, endPoint x: 382, endPoint y: 100, distance: 64.3
click at [442, 79] on div "Please provide the following information to add a new miscellaneous charge (tri…" at bounding box center [296, 81] width 410 height 106
click at [308, 114] on button "Cancel" at bounding box center [296, 111] width 190 height 13
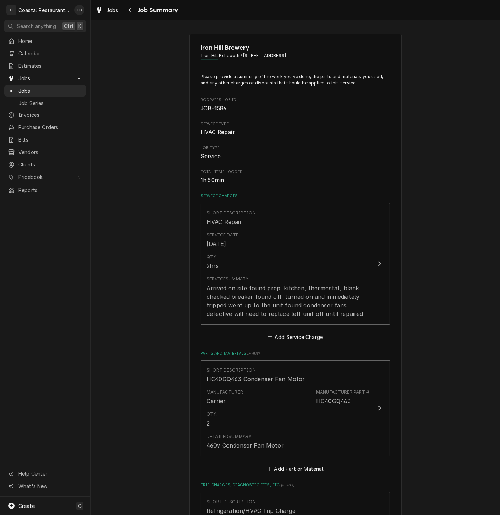
scroll to position [118, 0]
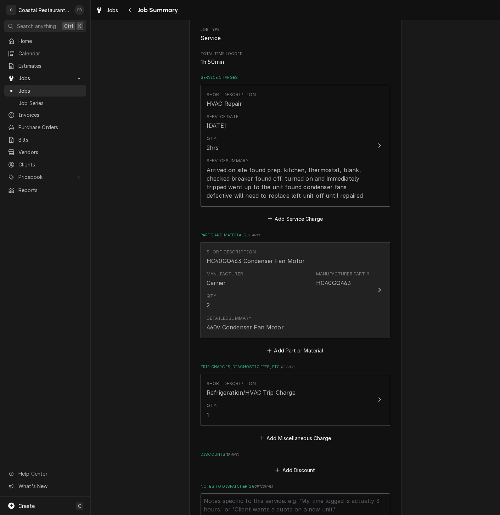
click at [373, 284] on button "Short Description HC40GQ463 Condenser Fan Motor Manufacturer Carrier Manufactur…" at bounding box center [296, 290] width 190 height 96
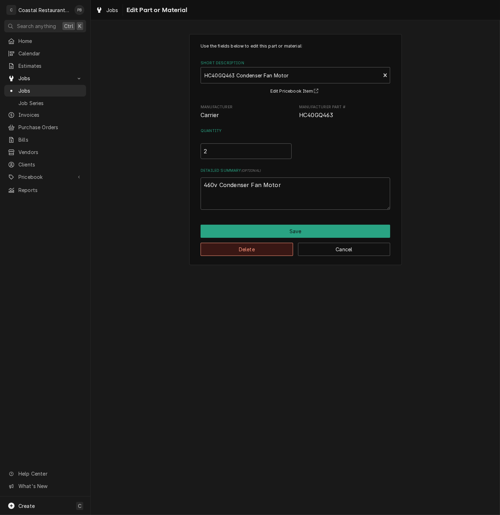
click at [278, 255] on button "Delete" at bounding box center [247, 249] width 93 height 13
type textarea "x"
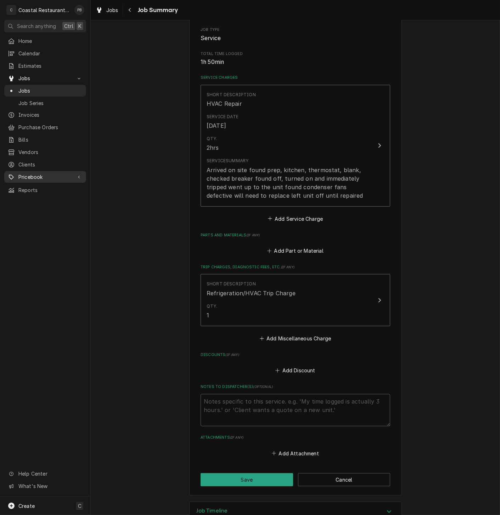
click at [41, 173] on span "Pricebook" at bounding box center [45, 176] width 54 height 7
click at [41, 198] on span "Parts & Materials" at bounding box center [50, 201] width 64 height 7
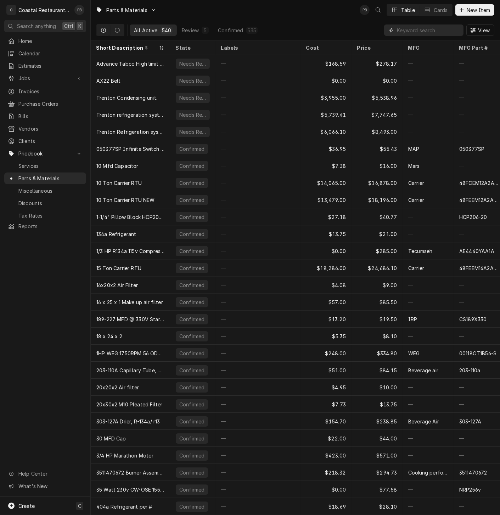
click at [433, 34] on input "Dynamic Content Wrapper" at bounding box center [428, 29] width 63 height 11
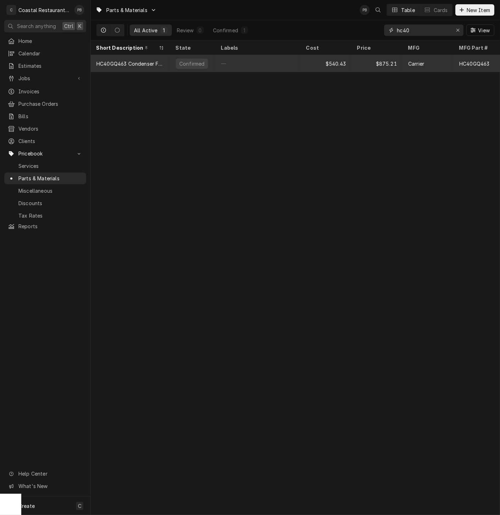
type input "hc40"
click at [159, 65] on div "HC40GQ463 Condenser Fan Motor" at bounding box center [130, 63] width 68 height 7
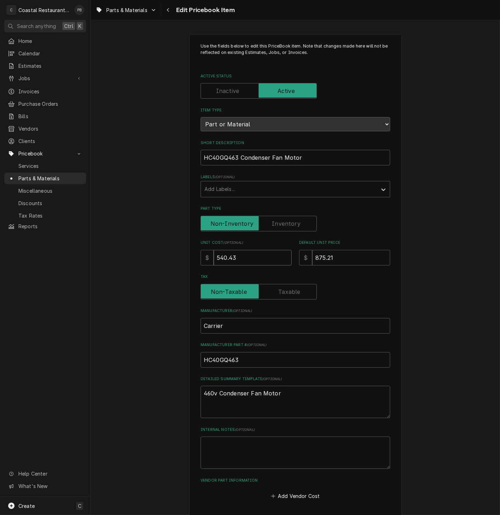
drag, startPoint x: 225, startPoint y: 258, endPoint x: 220, endPoint y: 260, distance: 5.5
click at [220, 260] on input "540.43" at bounding box center [253, 258] width 78 height 16
drag, startPoint x: 234, startPoint y: 257, endPoint x: 218, endPoint y: 258, distance: 16.0
click at [218, 258] on input "540.43" at bounding box center [253, 258] width 78 height 16
type textarea "x"
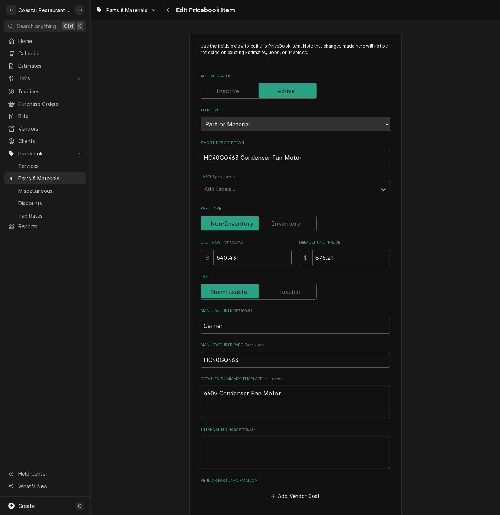
type input "56"
type textarea "x"
type input "568"
type textarea "x"
type input "568.4"
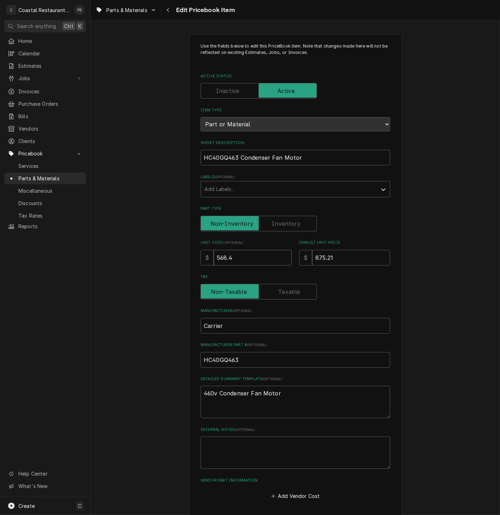
type textarea "x"
type input "568.43"
drag, startPoint x: 311, startPoint y: 260, endPoint x: 297, endPoint y: 262, distance: 13.9
click at [299, 262] on div "$ 875.21" at bounding box center [344, 258] width 91 height 16
type textarea "x"
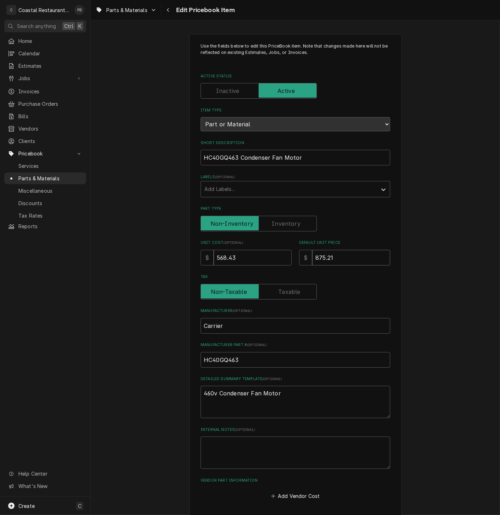
type input "9"
type textarea "x"
type input "93"
type textarea "x"
type input "937"
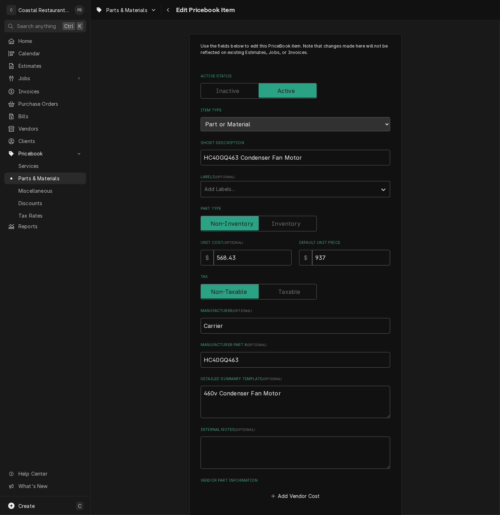
type textarea "x"
type input "937.9"
type textarea "x"
type input "937.90"
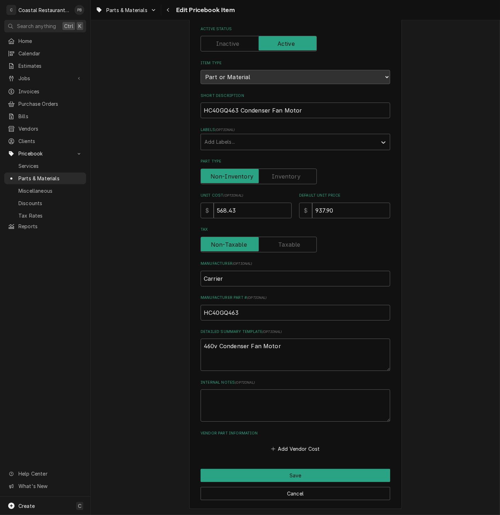
scroll to position [82, 0]
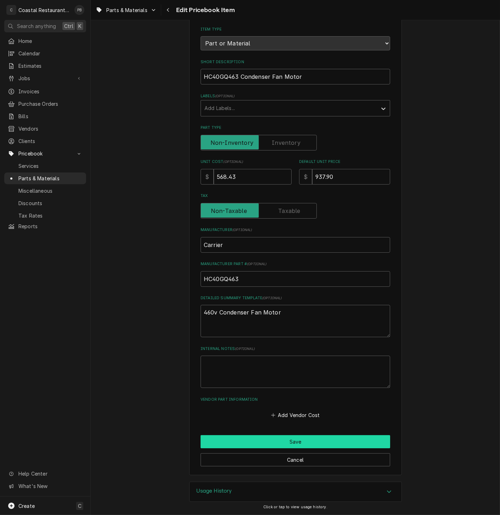
click at [299, 442] on button "Save" at bounding box center [296, 441] width 190 height 13
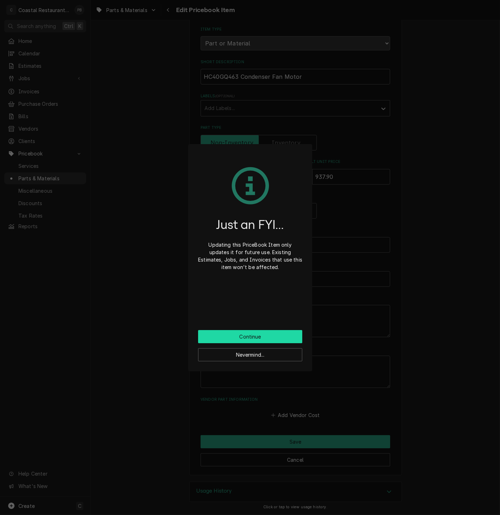
click at [253, 333] on button "Continue" at bounding box center [250, 336] width 104 height 13
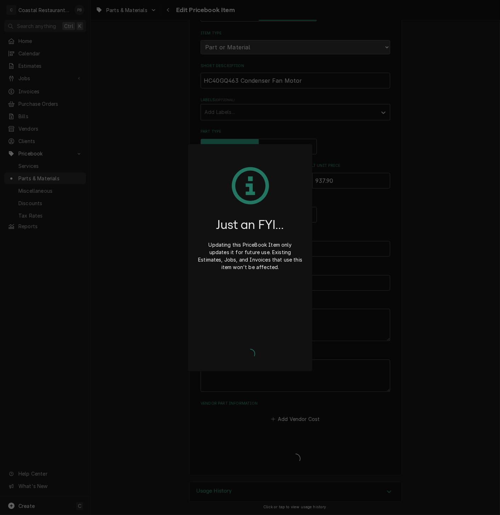
type textarea "x"
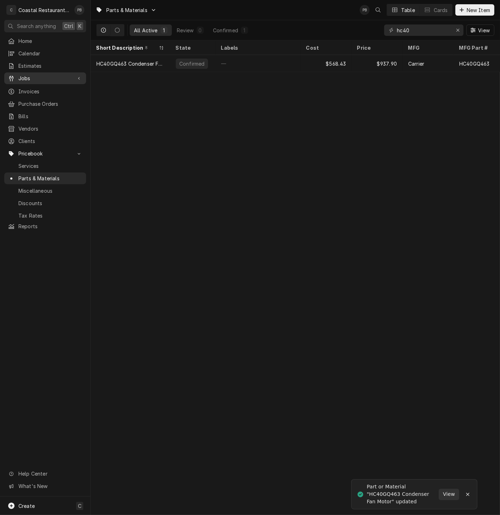
click at [38, 79] on span "Jobs" at bounding box center [45, 77] width 54 height 7
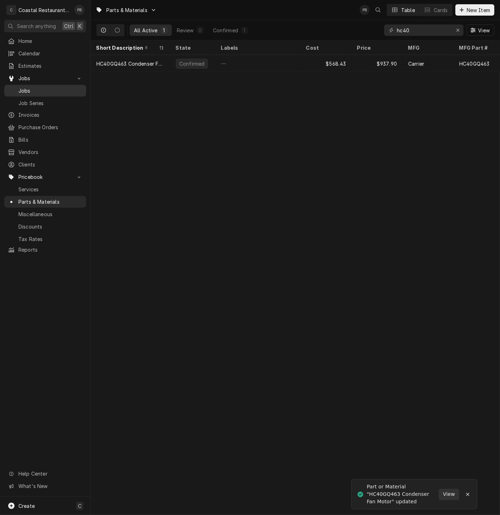
click at [38, 90] on span "Jobs" at bounding box center [50, 90] width 64 height 7
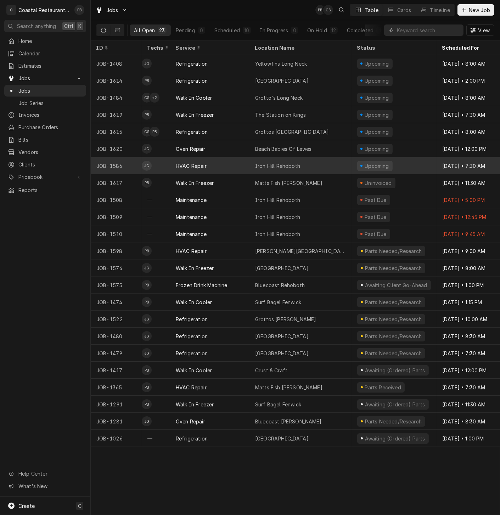
click at [286, 165] on div "Iron Hill Rehoboth" at bounding box center [277, 165] width 45 height 7
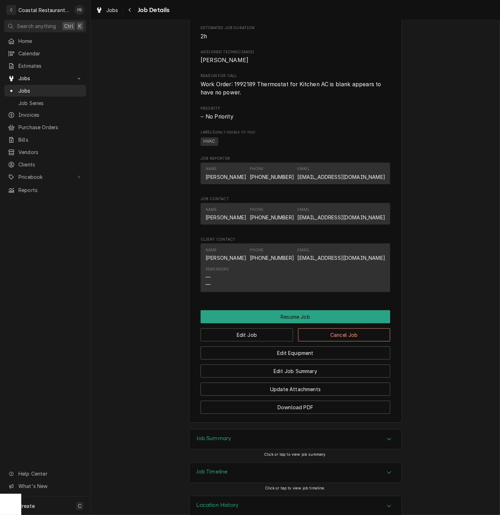
scroll to position [420, 0]
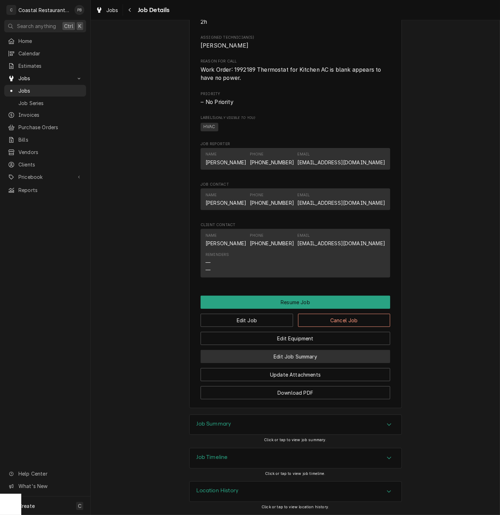
click at [304, 358] on button "Edit Job Summary" at bounding box center [296, 356] width 190 height 13
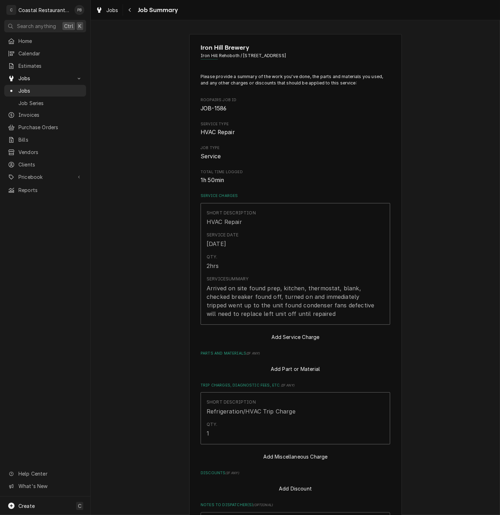
type textarea "x"
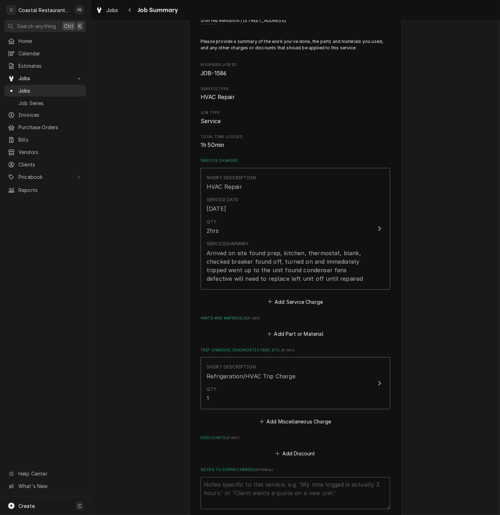
scroll to position [118, 0]
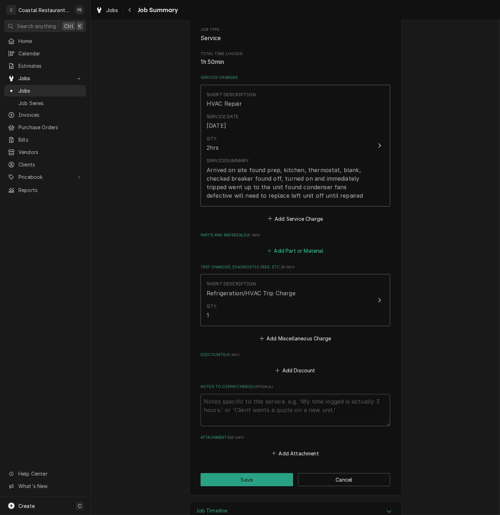
click at [281, 248] on button "Add Part or Material" at bounding box center [295, 251] width 59 height 10
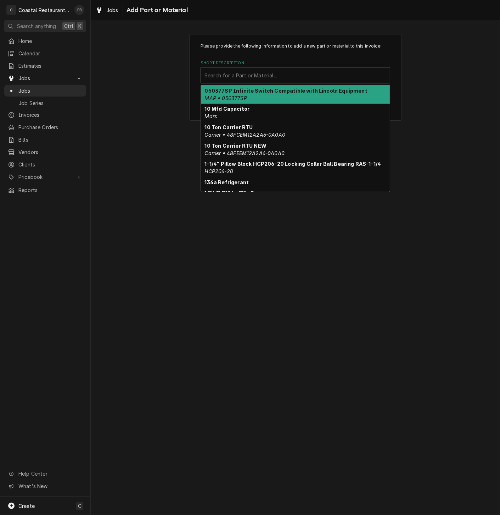
click at [264, 71] on div "Short Description" at bounding box center [296, 75] width 182 height 13
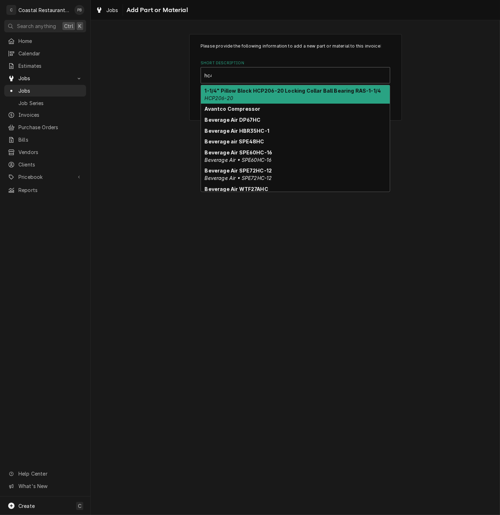
type input "hc40"
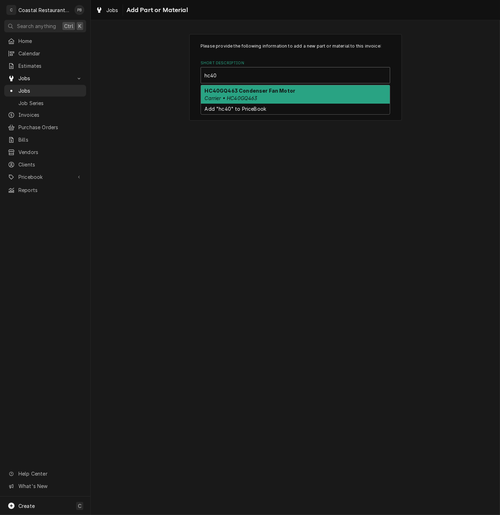
click at [269, 96] on div "HC40GQ463 Condenser Fan Motor Carrier • HC40GQ463" at bounding box center [295, 94] width 189 height 18
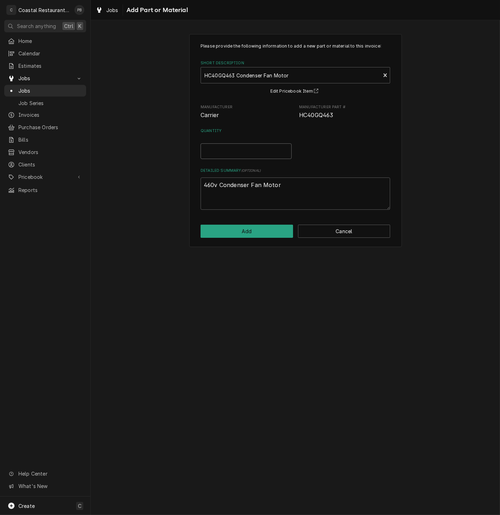
click at [236, 155] on input "Quantity" at bounding box center [246, 151] width 91 height 16
type textarea "x"
type input "2"
click at [266, 228] on button "Add" at bounding box center [247, 231] width 93 height 13
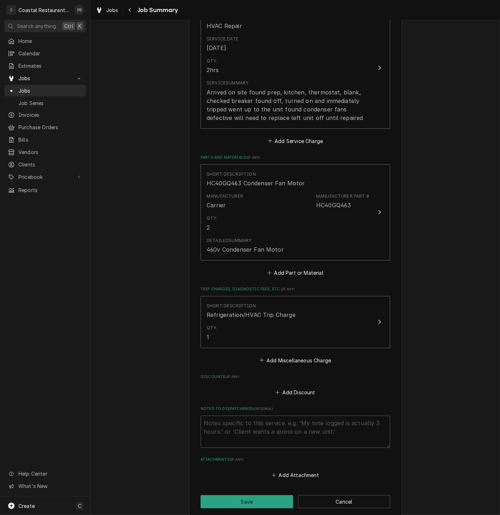
scroll to position [239, 0]
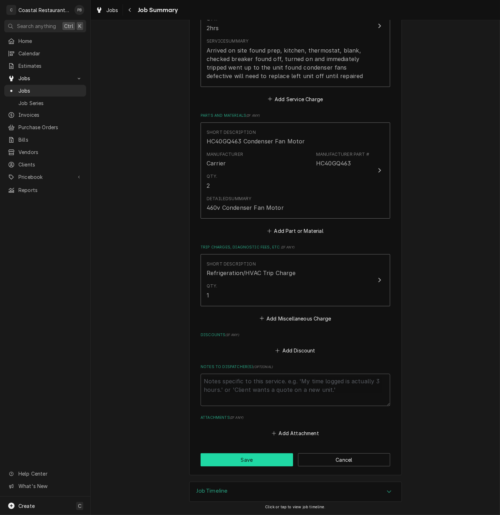
click at [253, 465] on button "Save" at bounding box center [247, 459] width 93 height 13
type textarea "x"
